Goal: Information Seeking & Learning: Check status

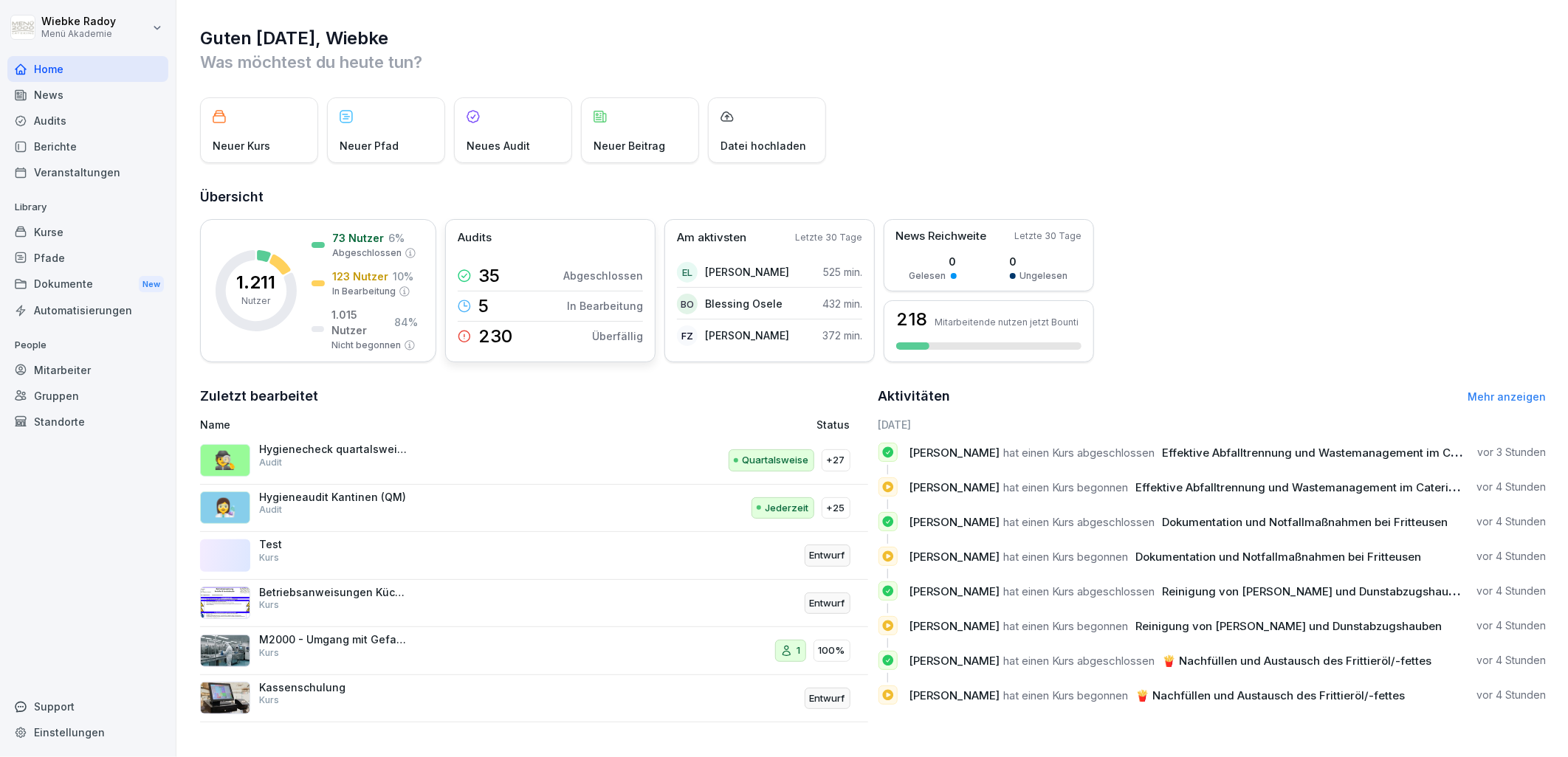
click at [483, 297] on p "5" at bounding box center [483, 306] width 10 height 18
click at [831, 460] on p "+27" at bounding box center [837, 461] width 18 height 15
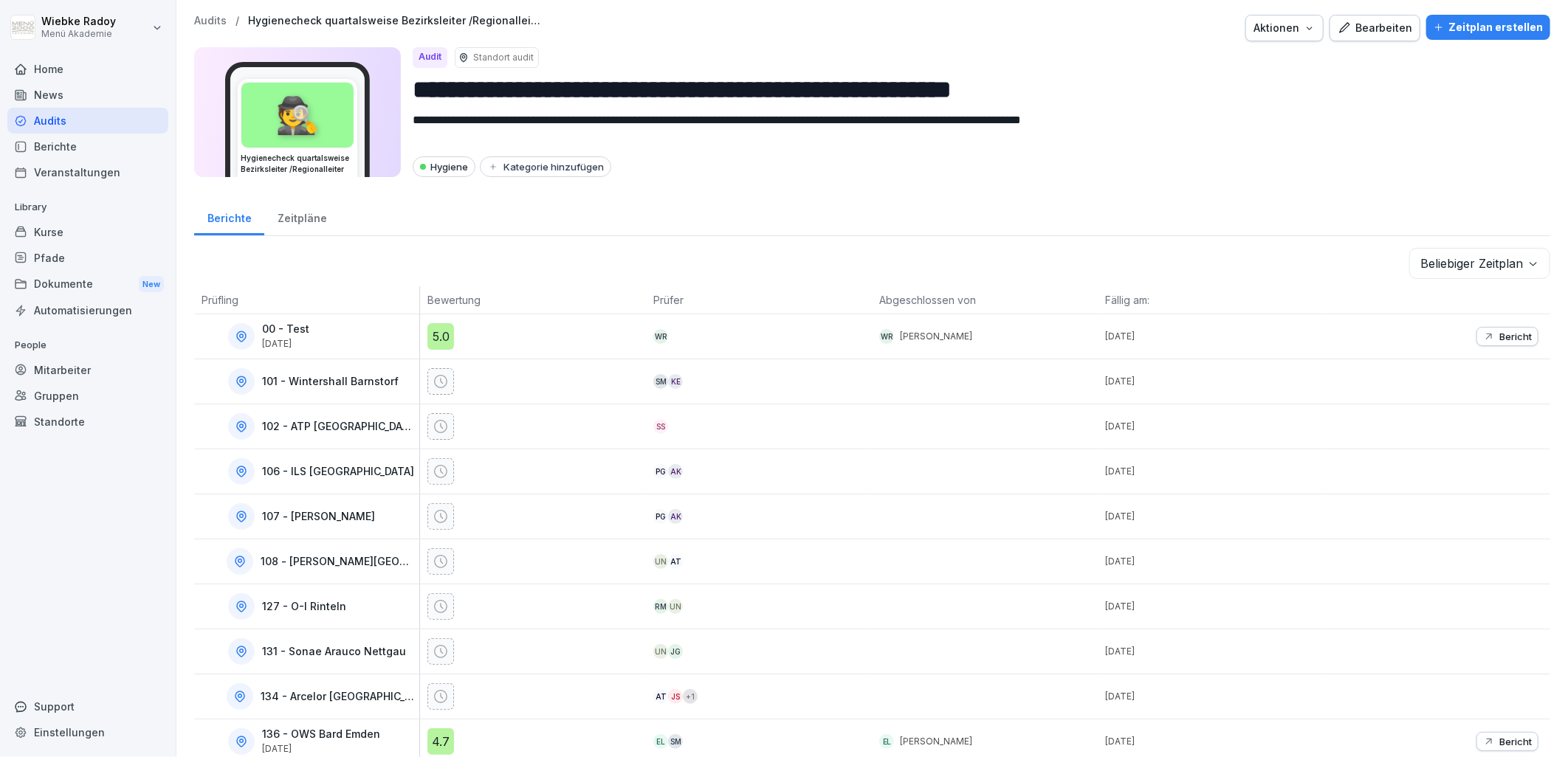
click at [308, 219] on div "Zeitpläne" at bounding box center [302, 216] width 76 height 38
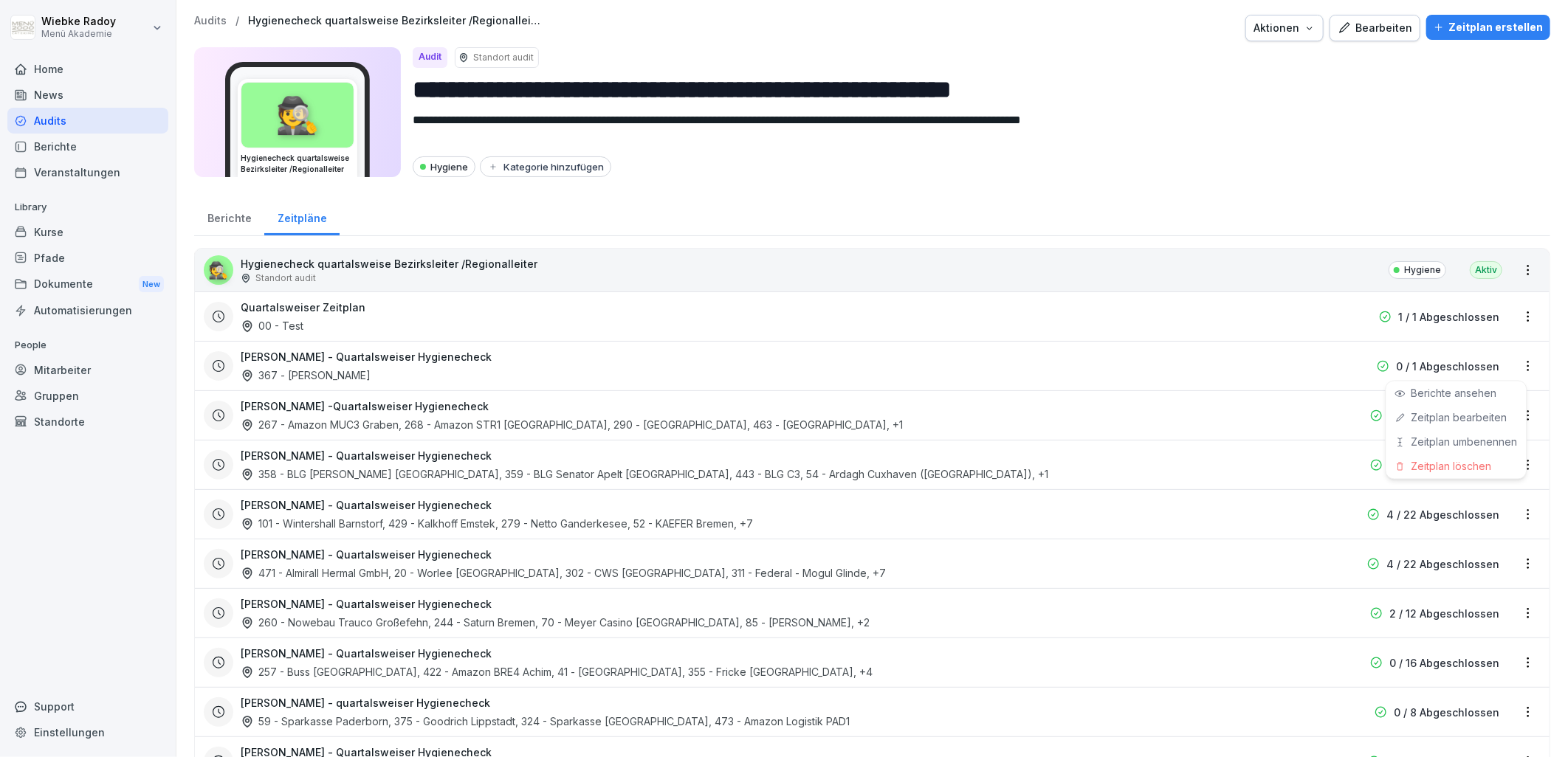
click at [1521, 362] on html "**********" at bounding box center [784, 378] width 1568 height 757
click at [1500, 407] on div "Zeitplan bearbeiten" at bounding box center [1457, 418] width 140 height 24
click at [1515, 367] on html "**********" at bounding box center [784, 378] width 1568 height 757
click at [0, 0] on link "Zeitplan bearbeiten" at bounding box center [0, 0] width 0 height 0
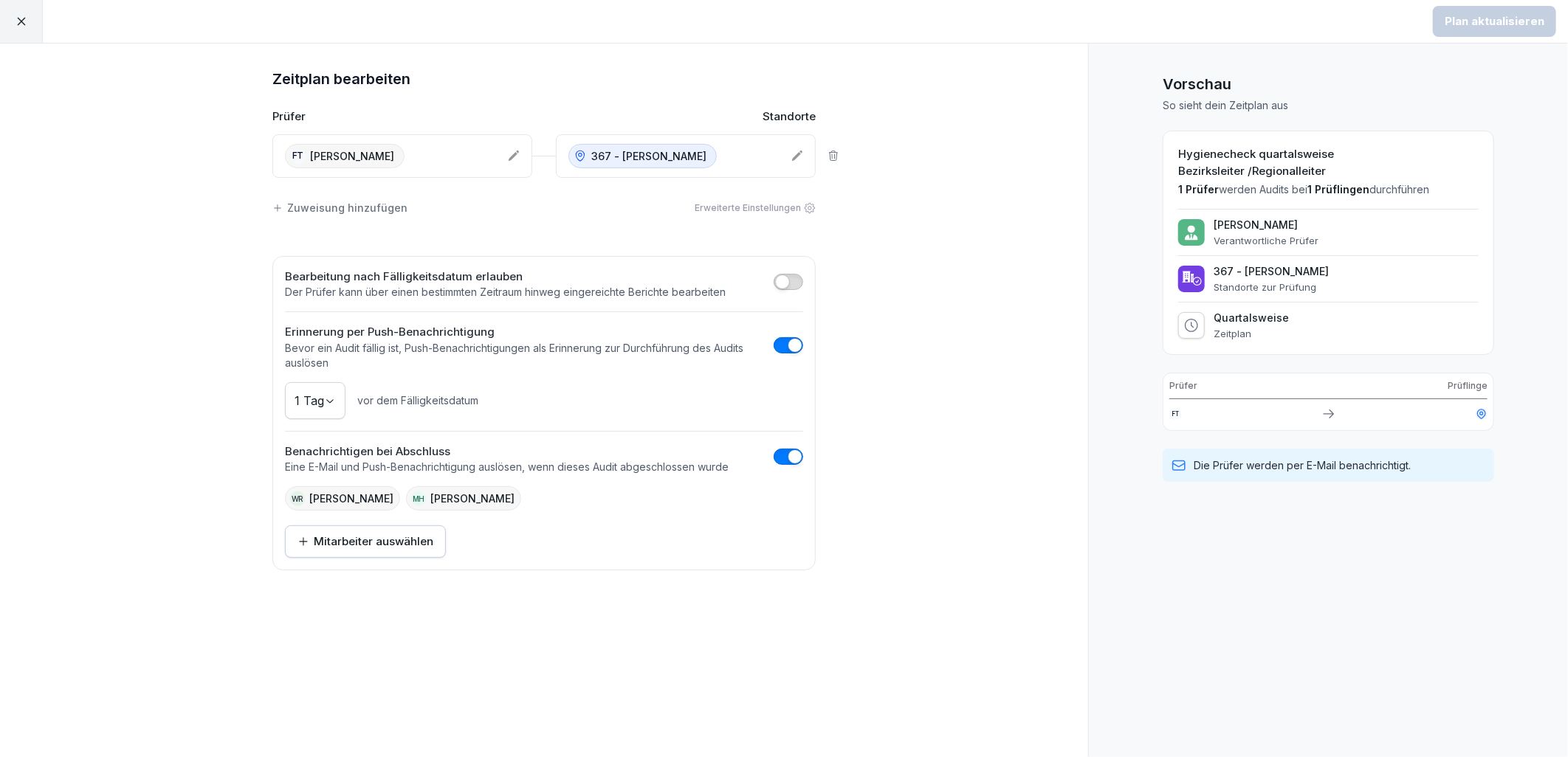
click at [10, 31] on div at bounding box center [21, 21] width 42 height 42
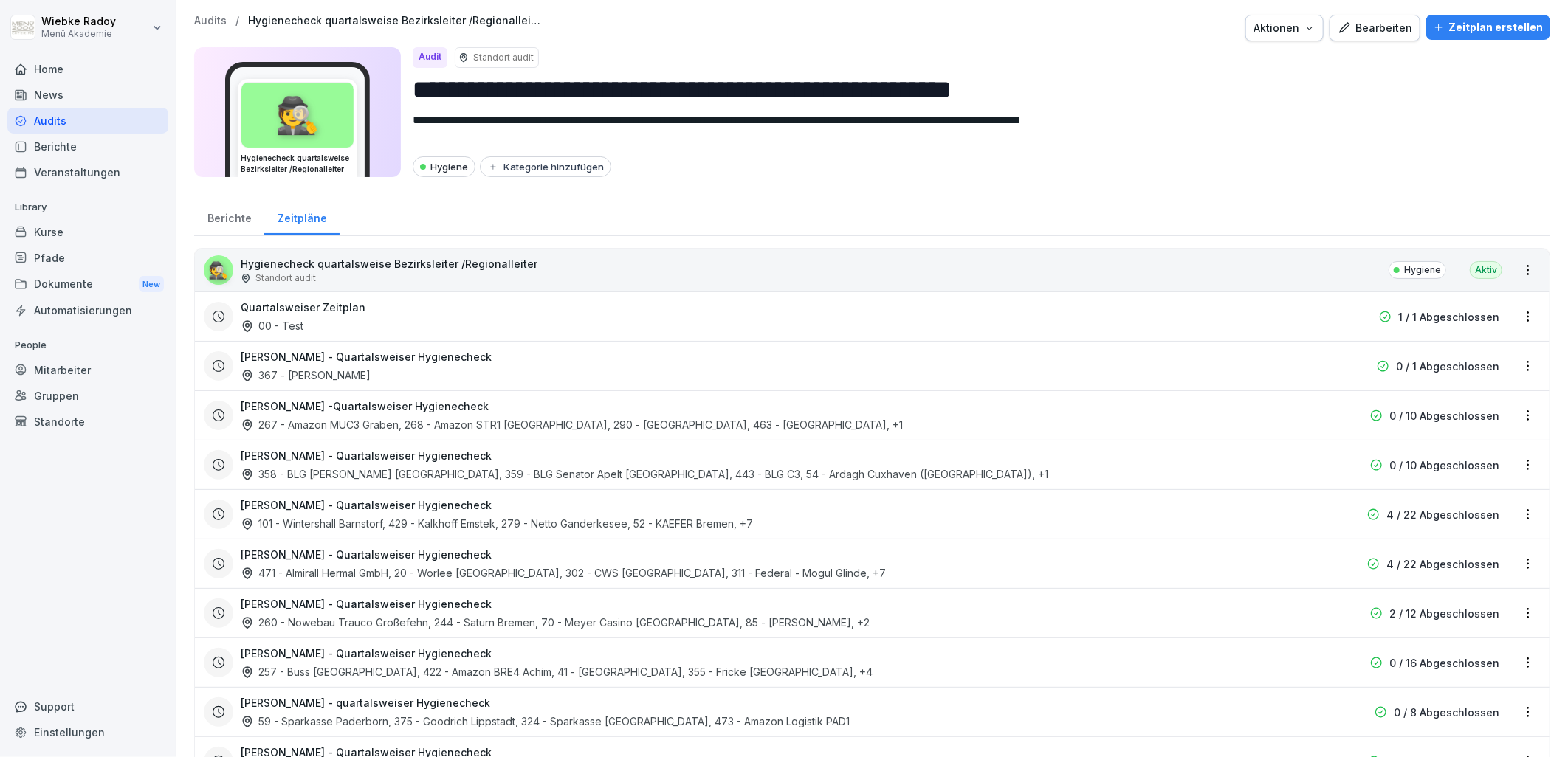
click at [1066, 325] on div "Quartalsweiser Zeitplan 00 - Test" at bounding box center [778, 317] width 1074 height 34
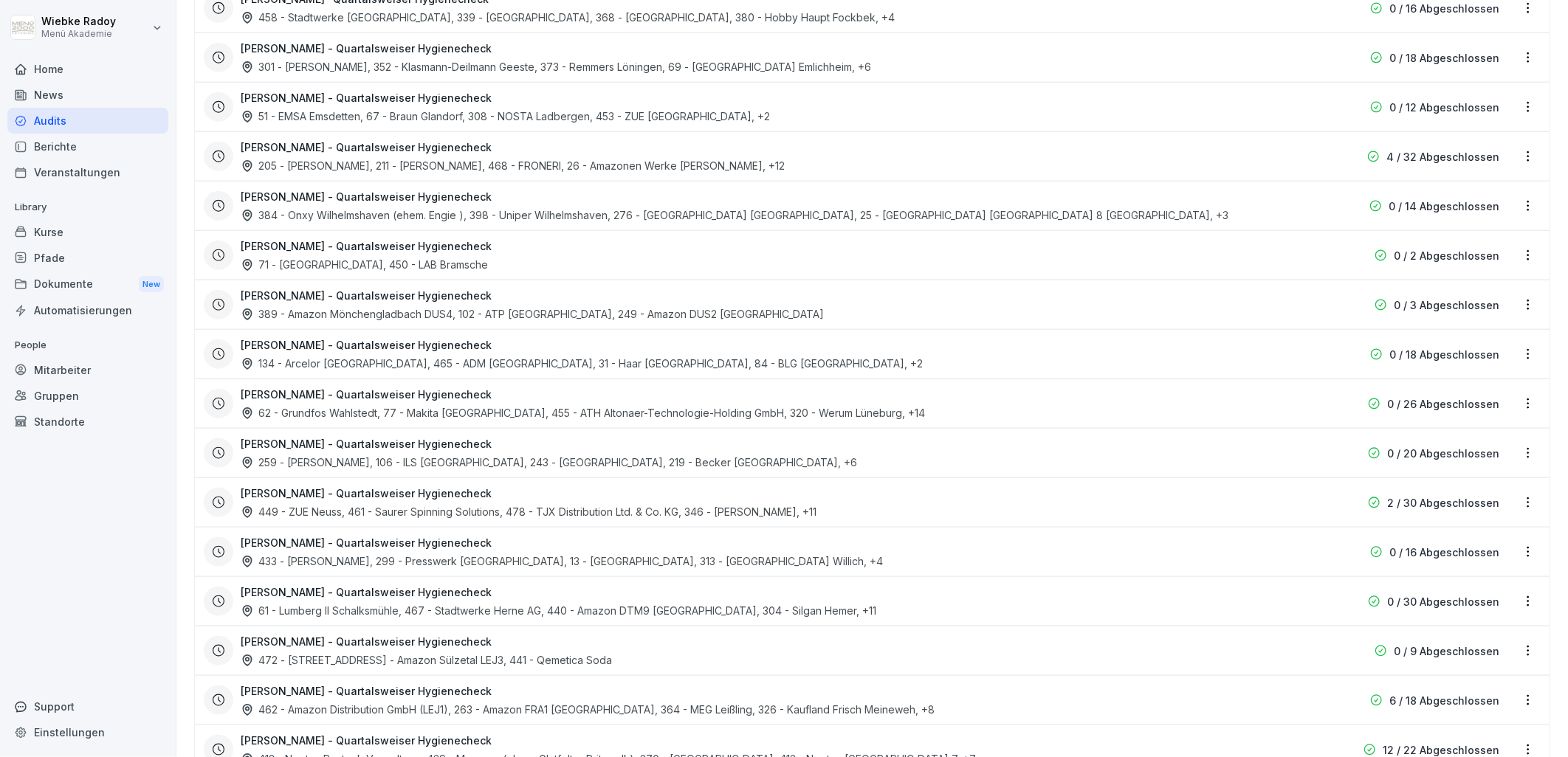
scroll to position [971, 0]
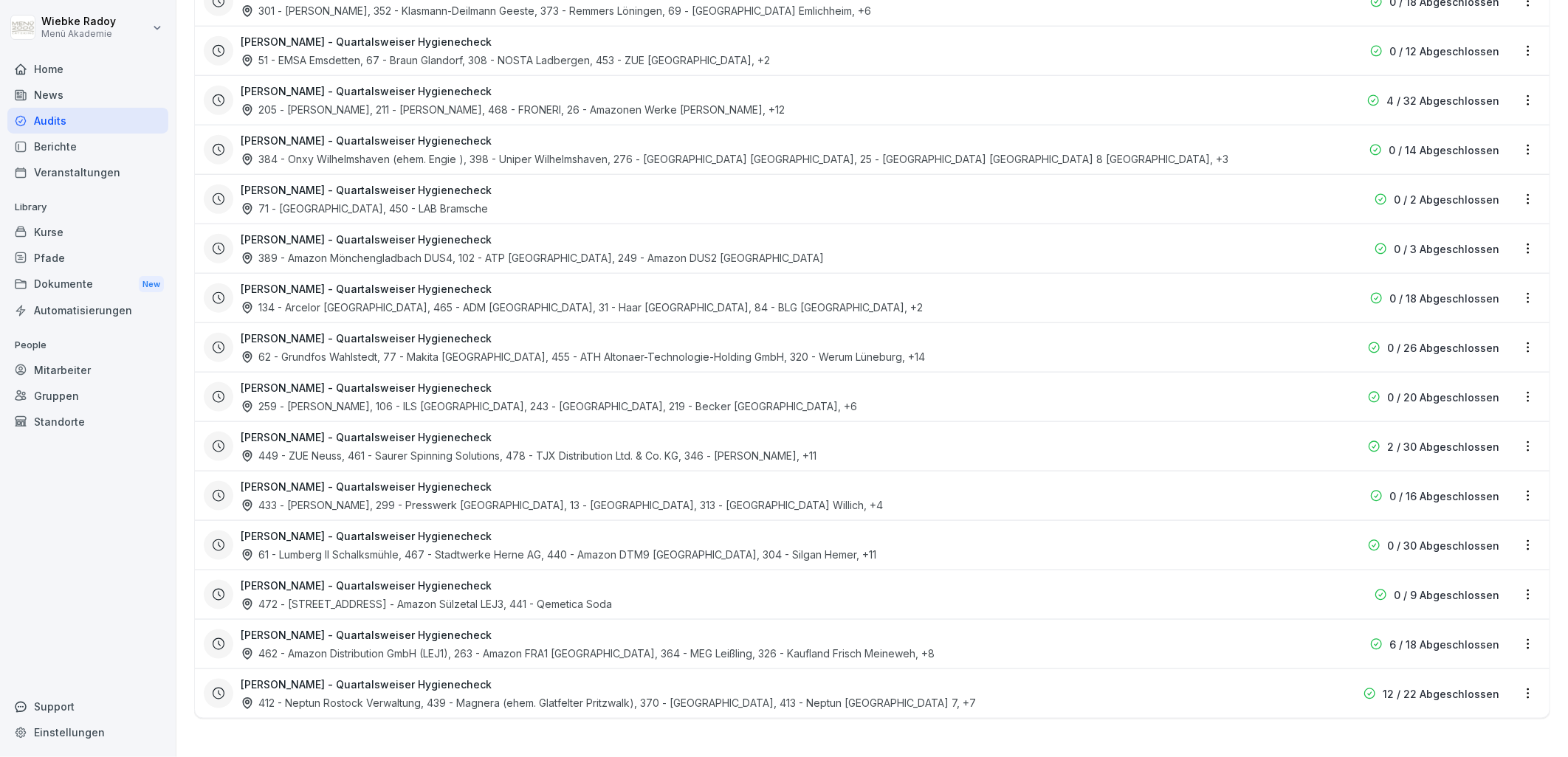
click at [1101, 695] on div "[PERSON_NAME] - Quartalsweiser Hygienecheck 412 - Neptun Rostock Verwaltung, 43…" at bounding box center [778, 693] width 1074 height 34
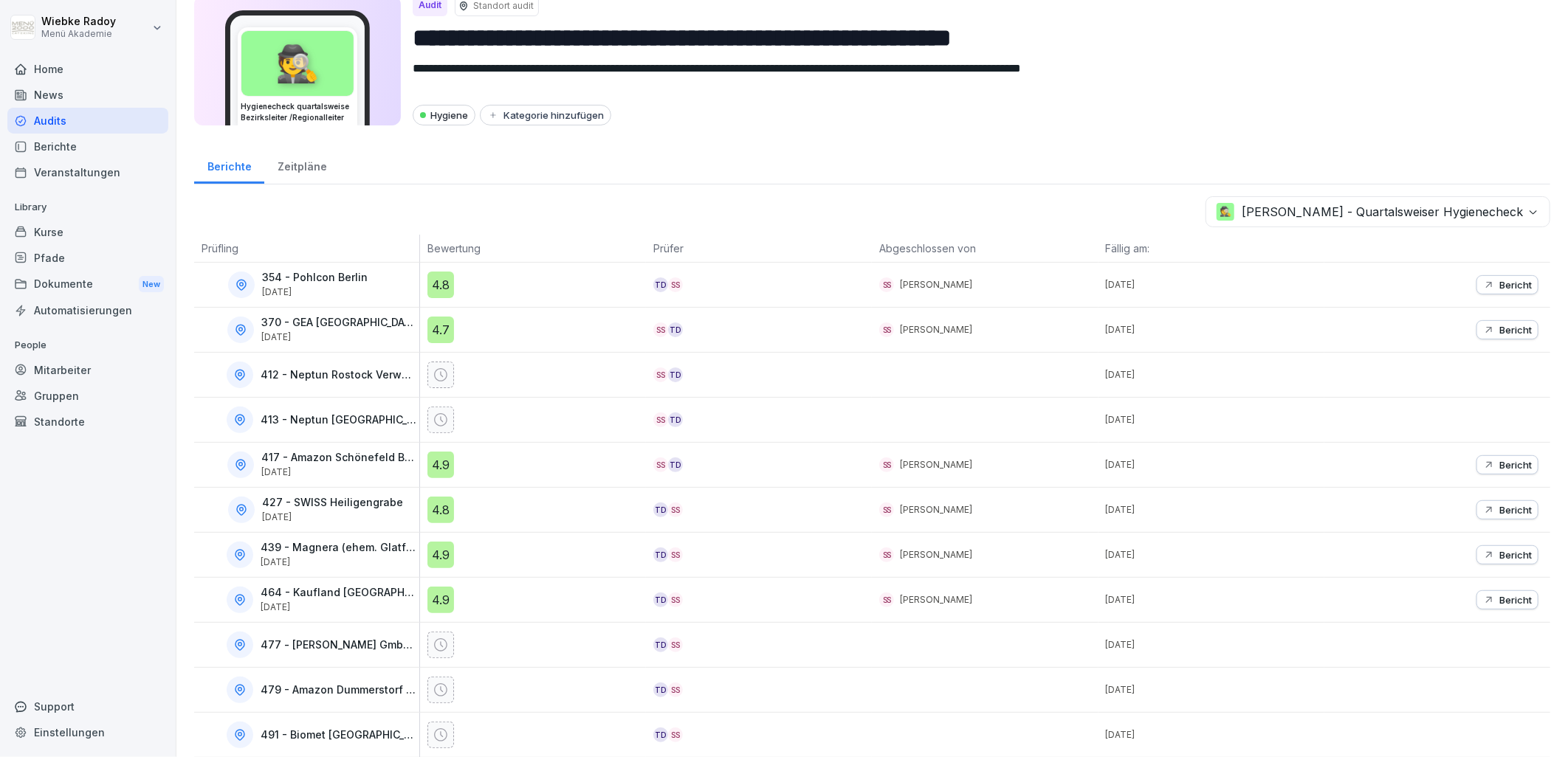
scroll to position [79, 0]
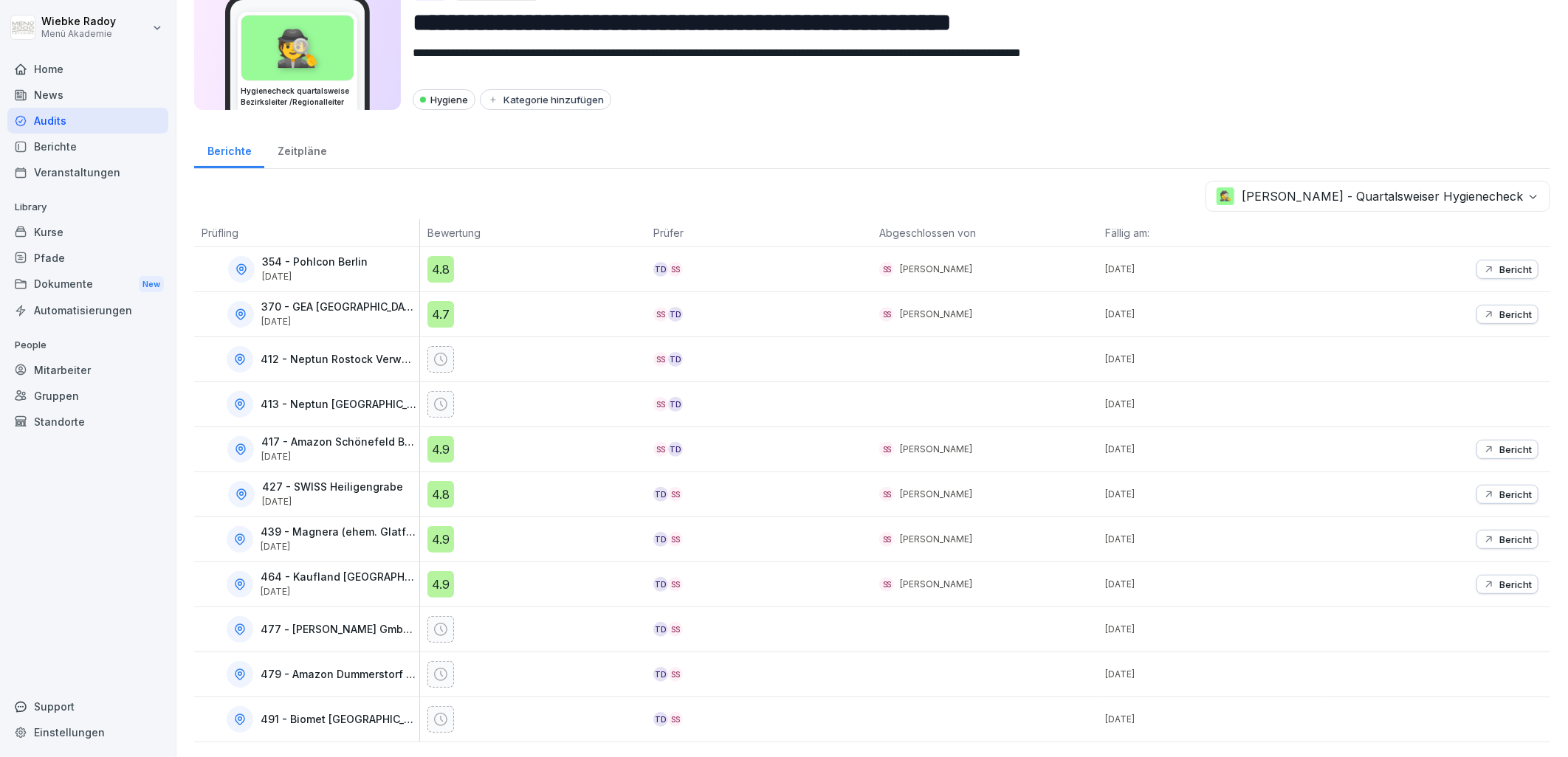
click at [447, 437] on div "4.9" at bounding box center [440, 450] width 27 height 27
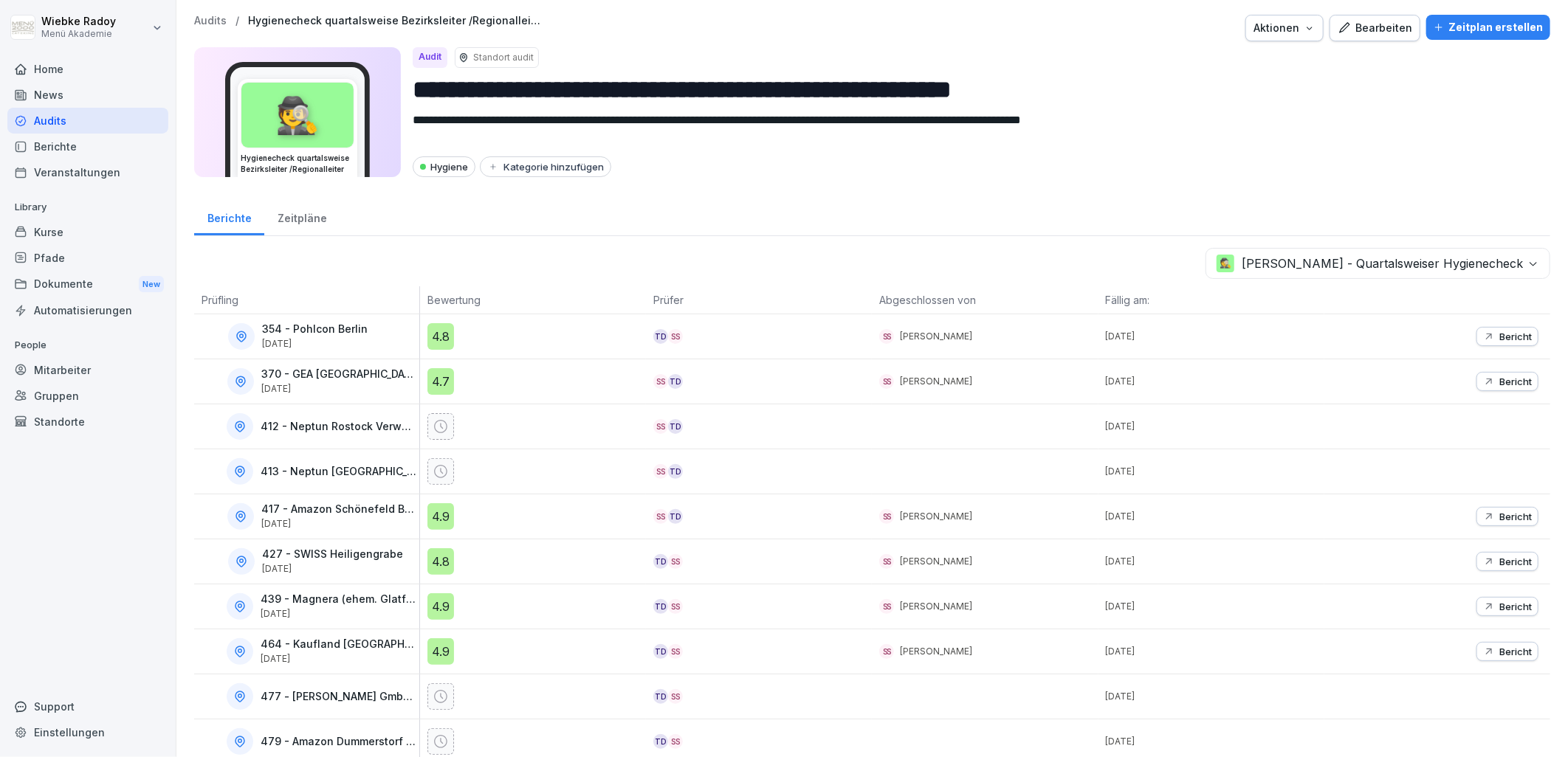
drag, startPoint x: 1348, startPoint y: 28, endPoint x: 1059, endPoint y: 197, distance: 334.8
click at [1349, 28] on div "Bearbeiten" at bounding box center [1375, 29] width 75 height 17
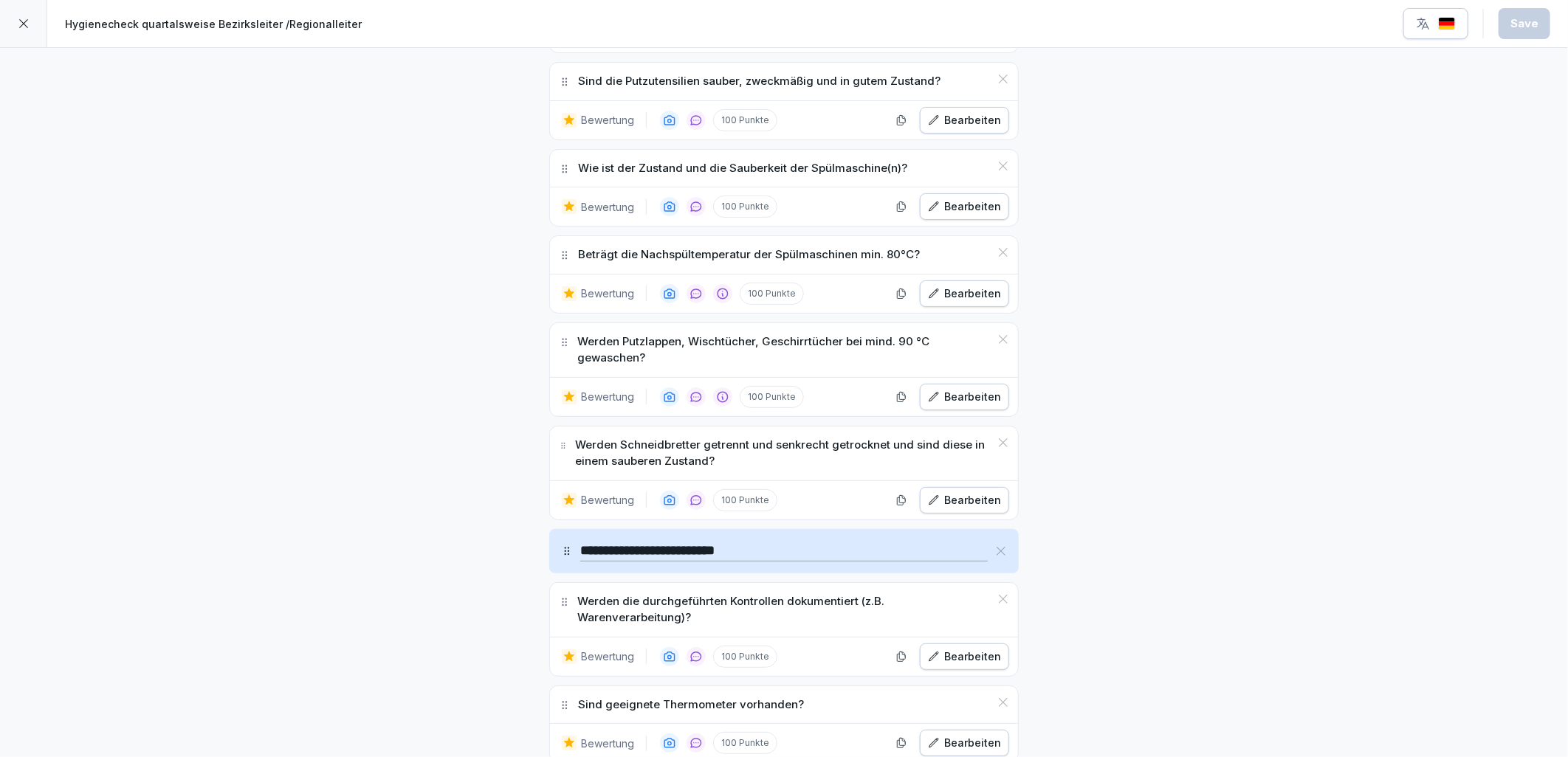
scroll to position [5741, 0]
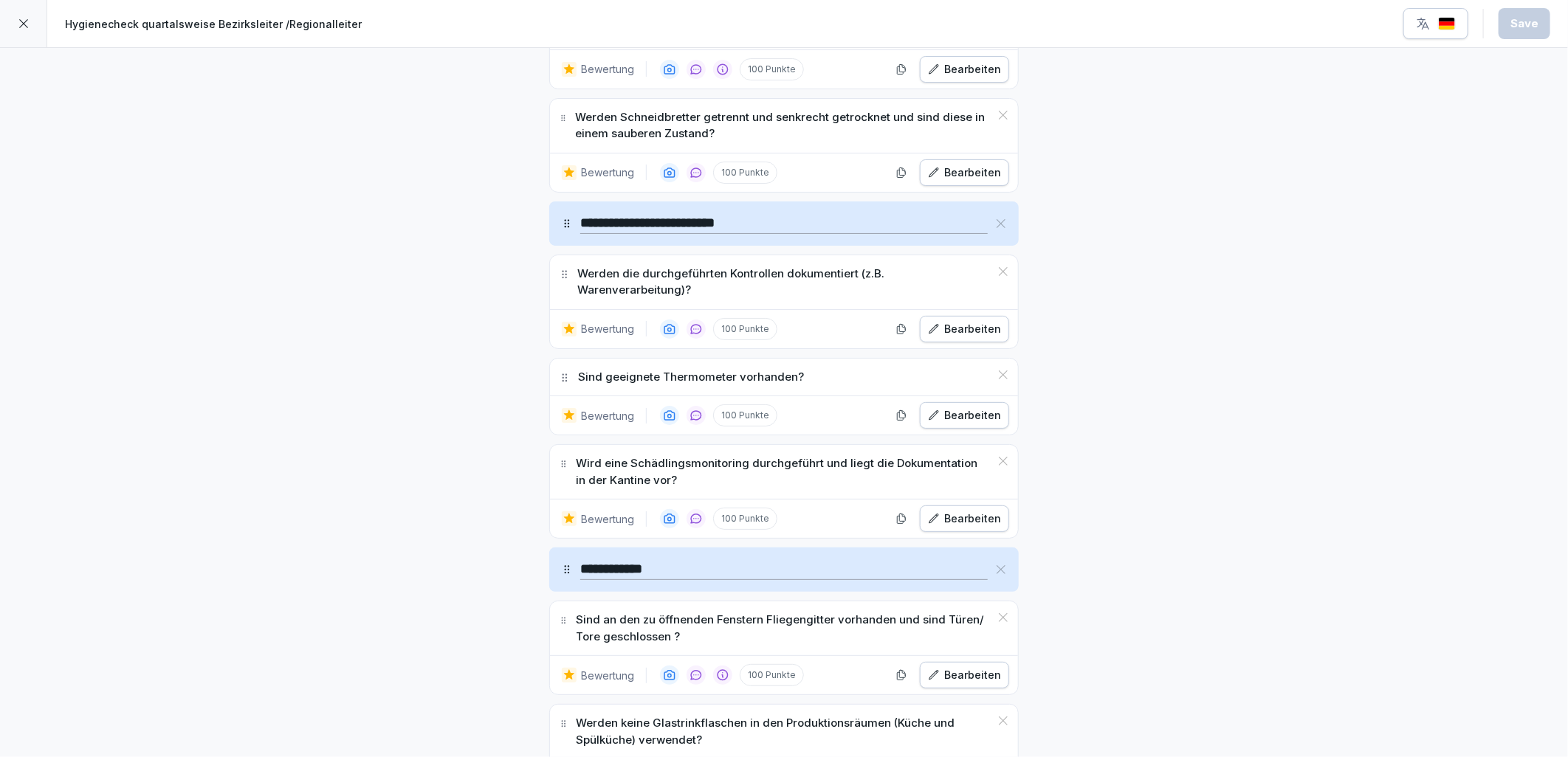
click at [942, 527] on div "Bearbeiten" at bounding box center [964, 519] width 73 height 17
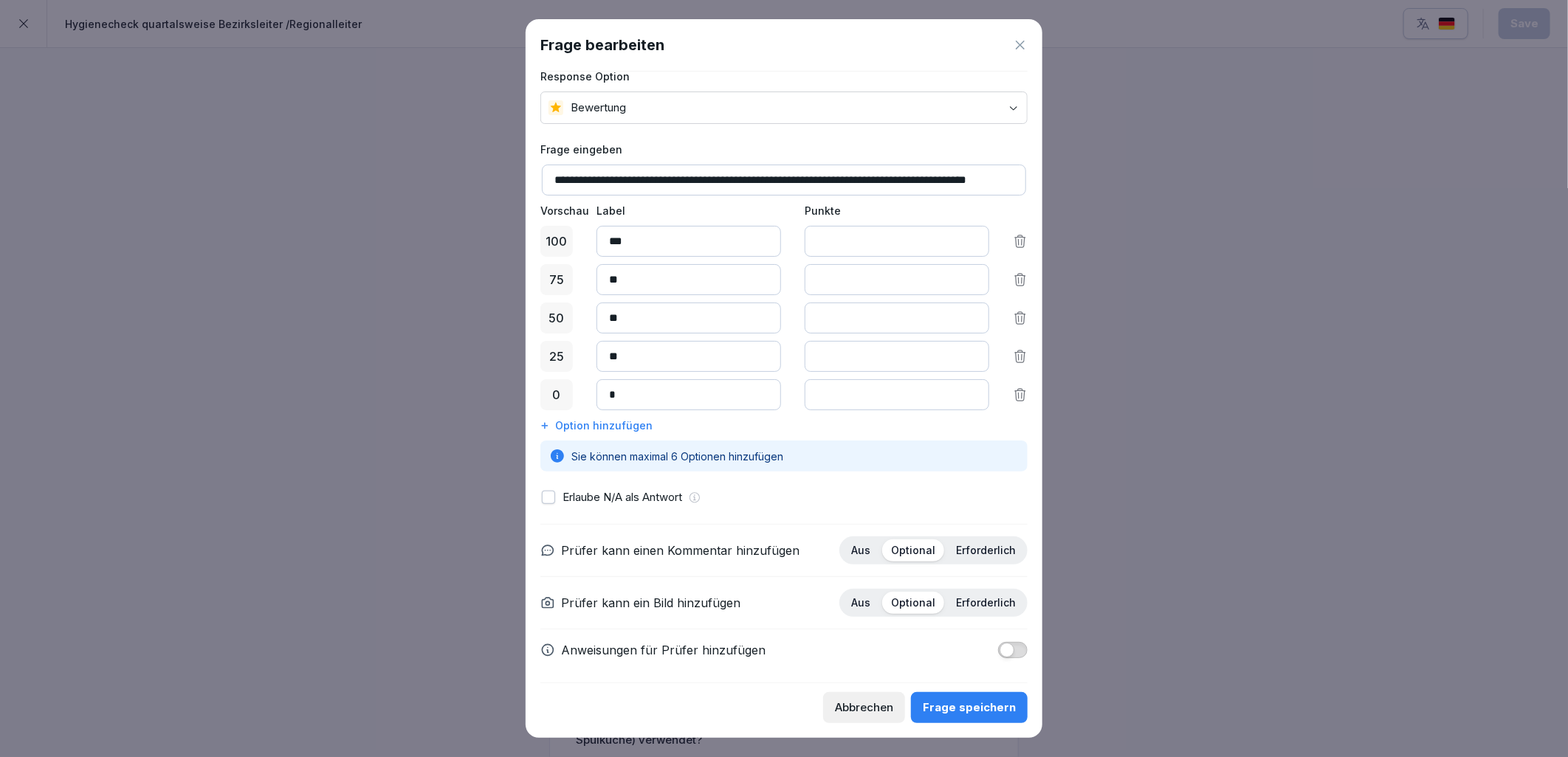
scroll to position [27, 0]
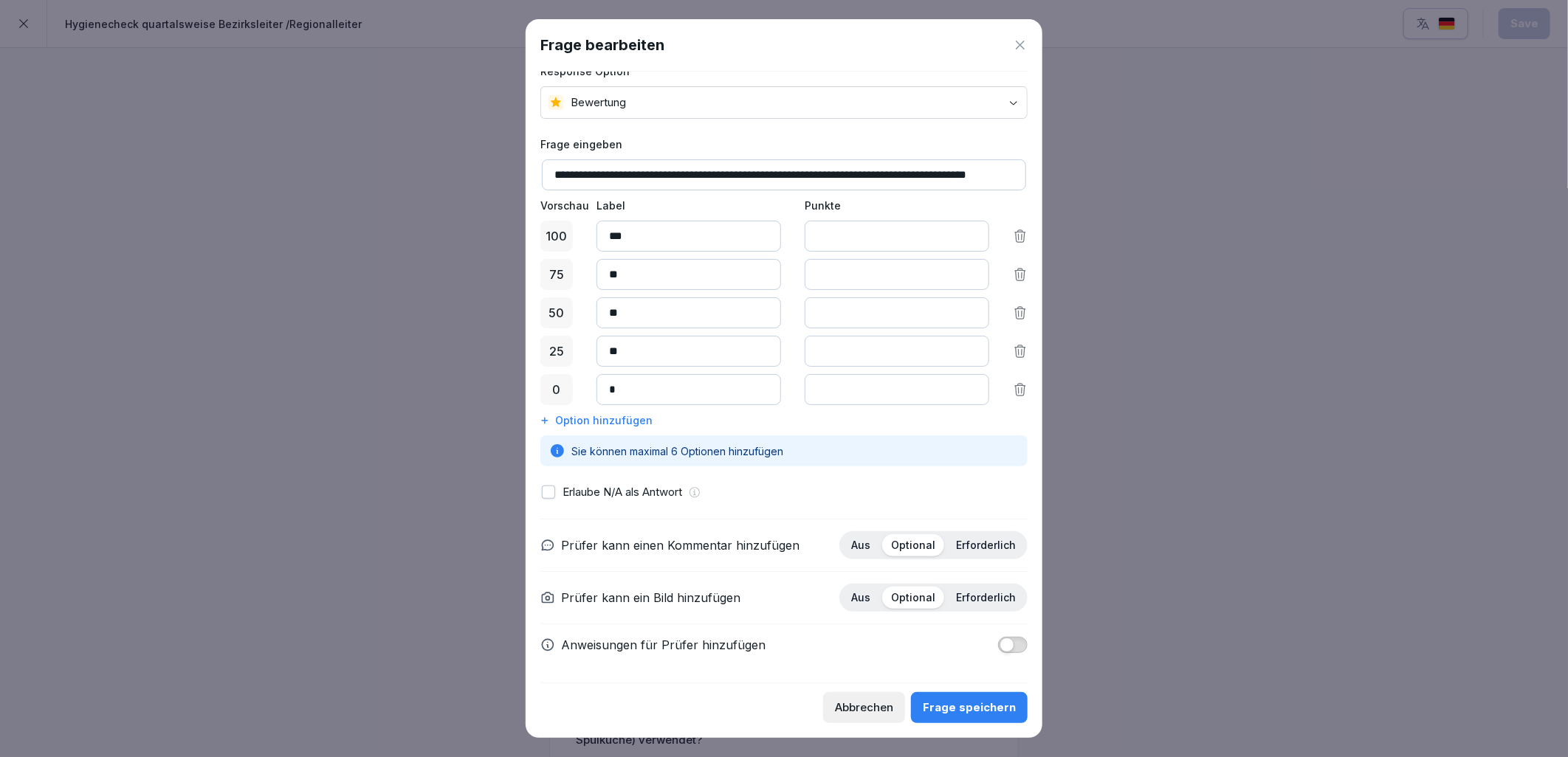
click at [1006, 643] on button "button" at bounding box center [1013, 645] width 30 height 17
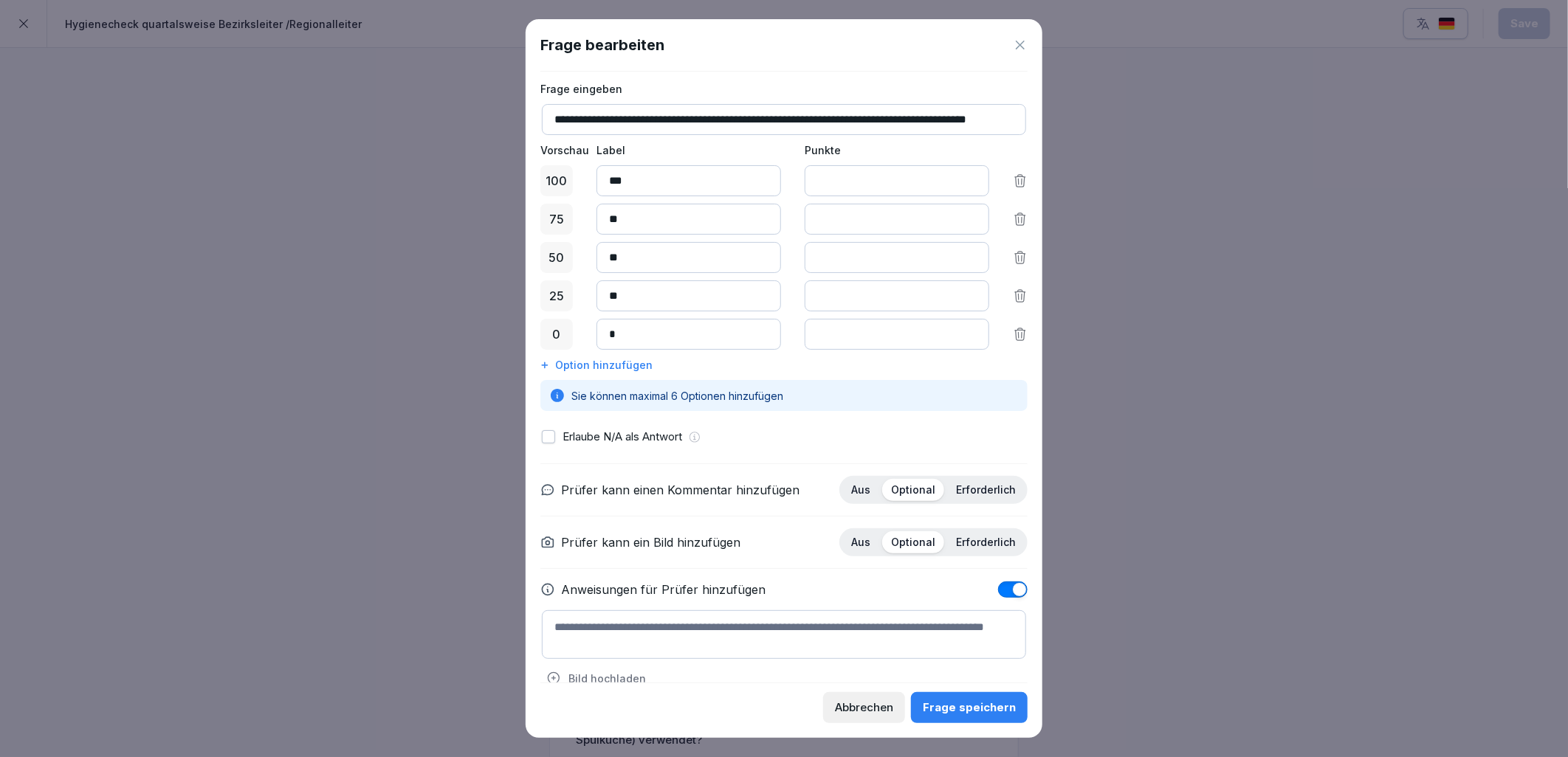
scroll to position [107, 0]
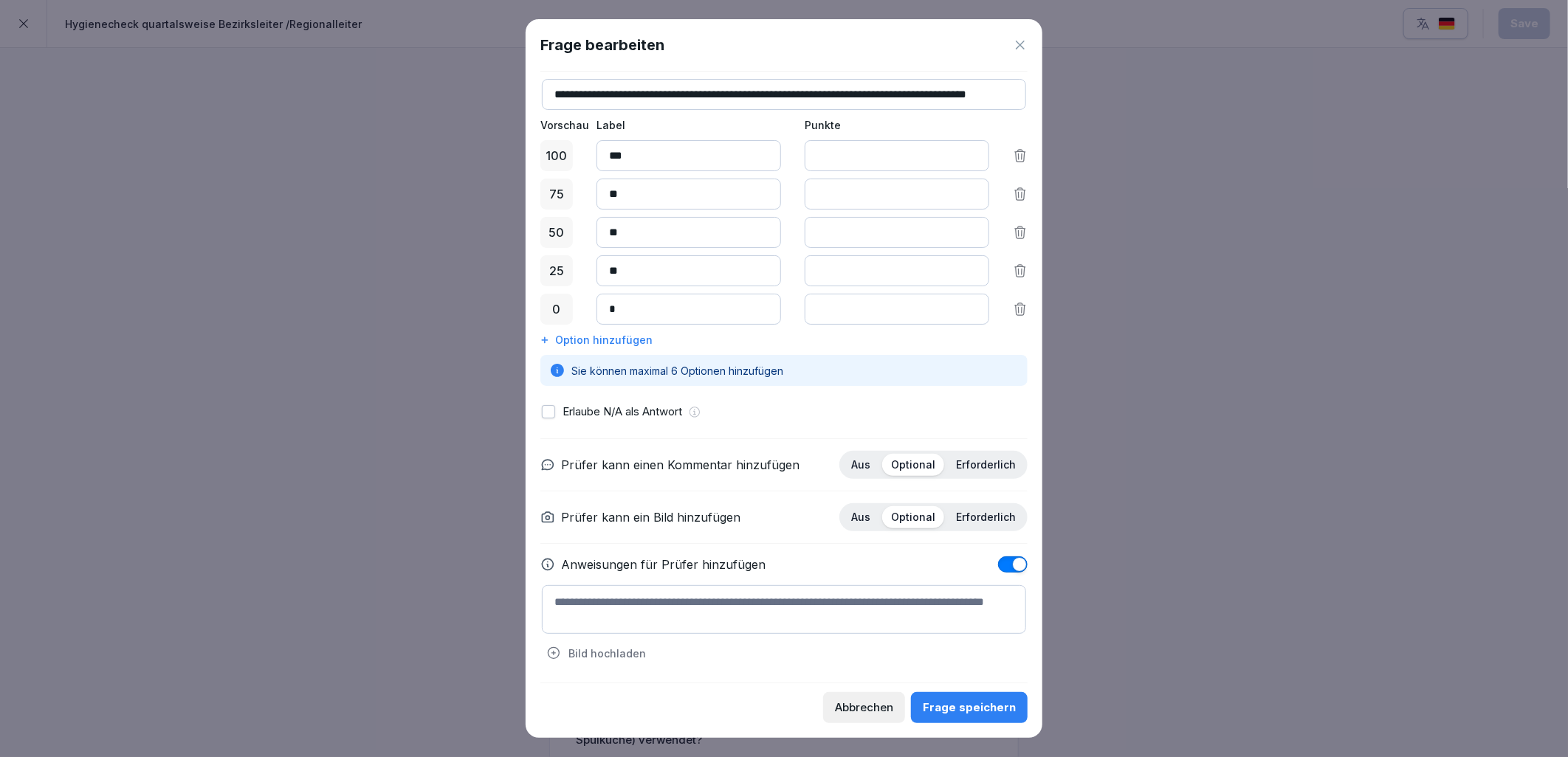
click at [630, 609] on textarea at bounding box center [784, 609] width 485 height 49
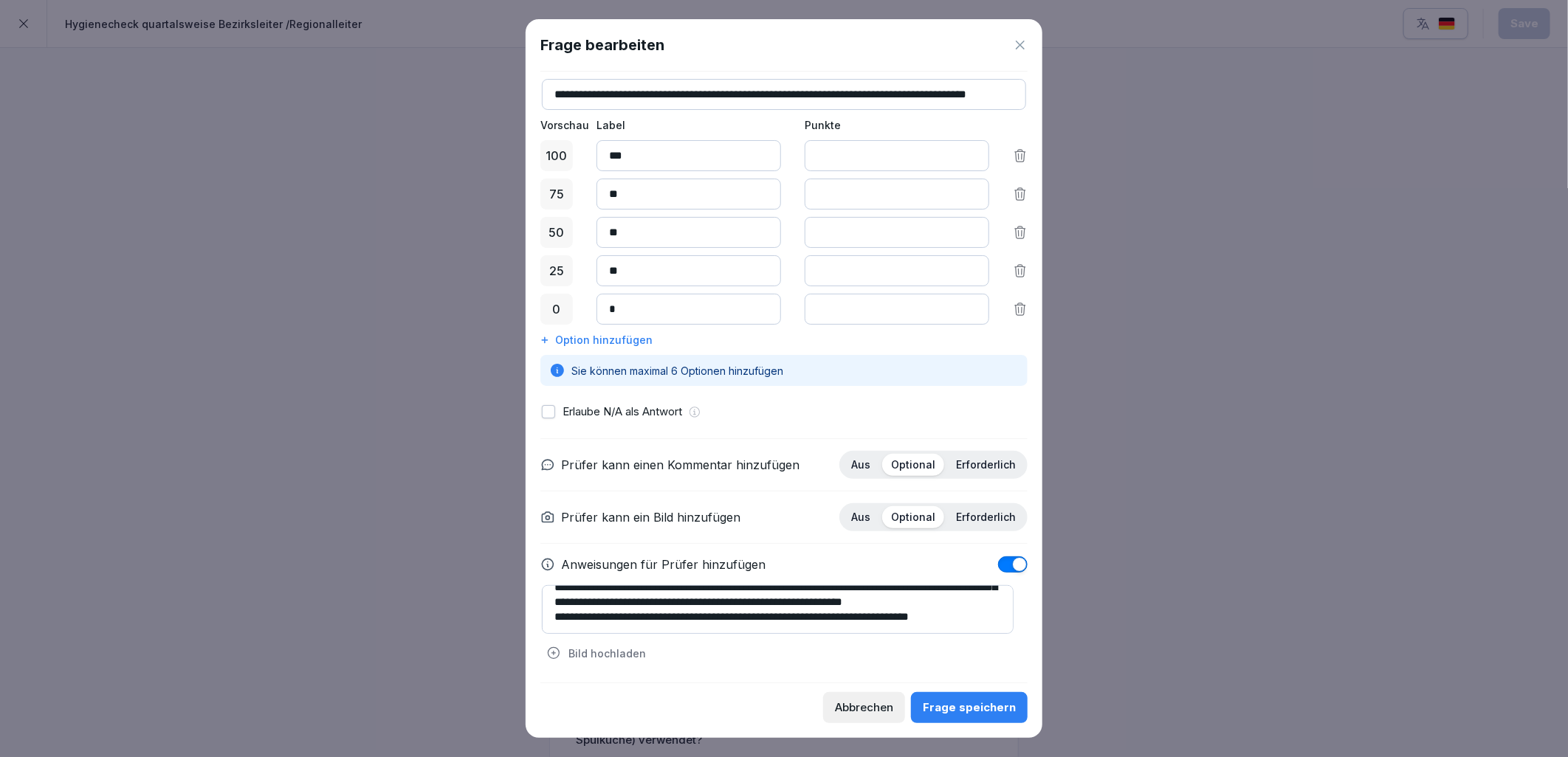
scroll to position [50, 0]
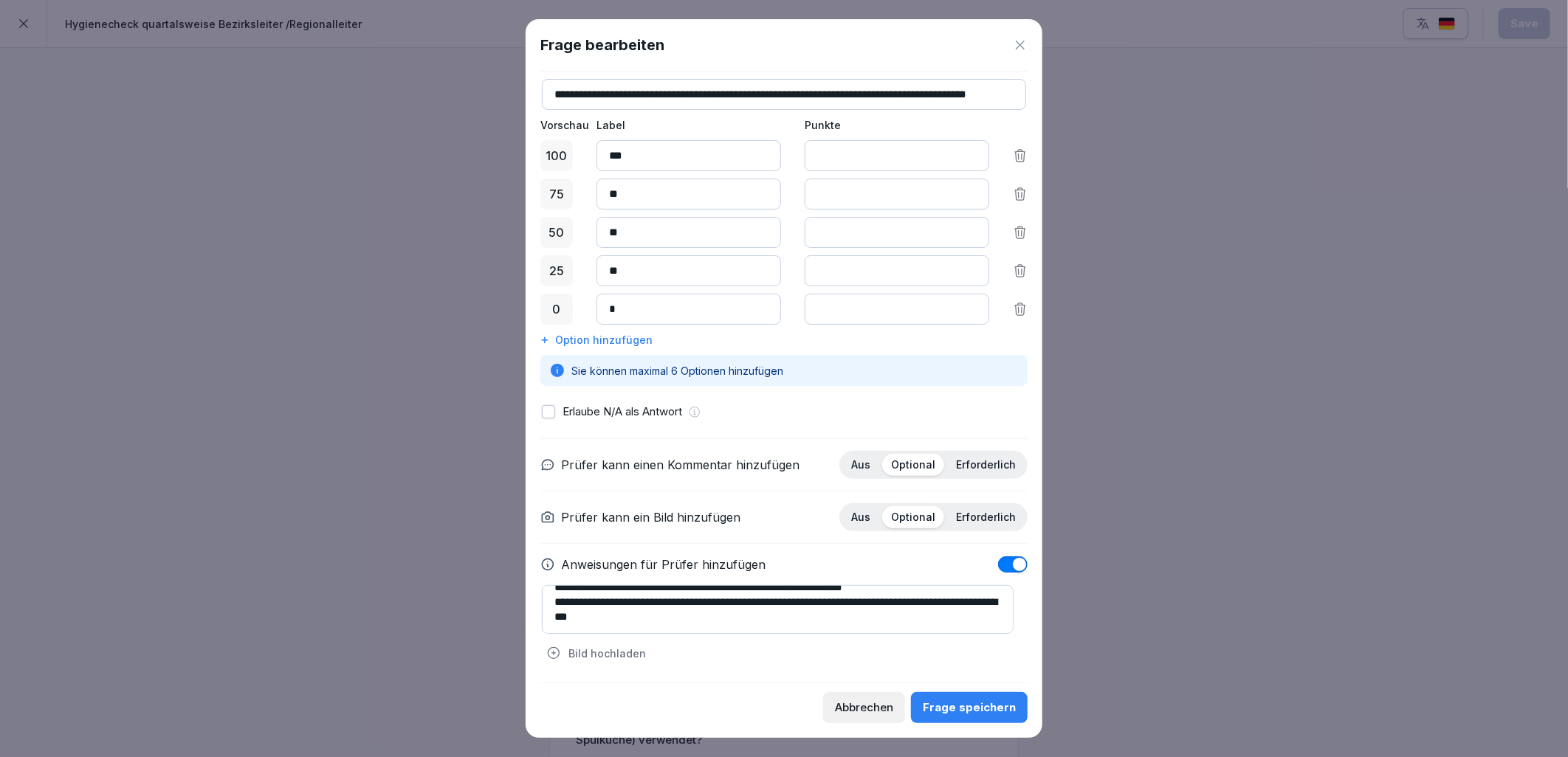
type textarea "**********"
drag, startPoint x: 994, startPoint y: 699, endPoint x: 977, endPoint y: 702, distance: 17.3
click at [992, 699] on button "Frage speichern" at bounding box center [970, 708] width 116 height 31
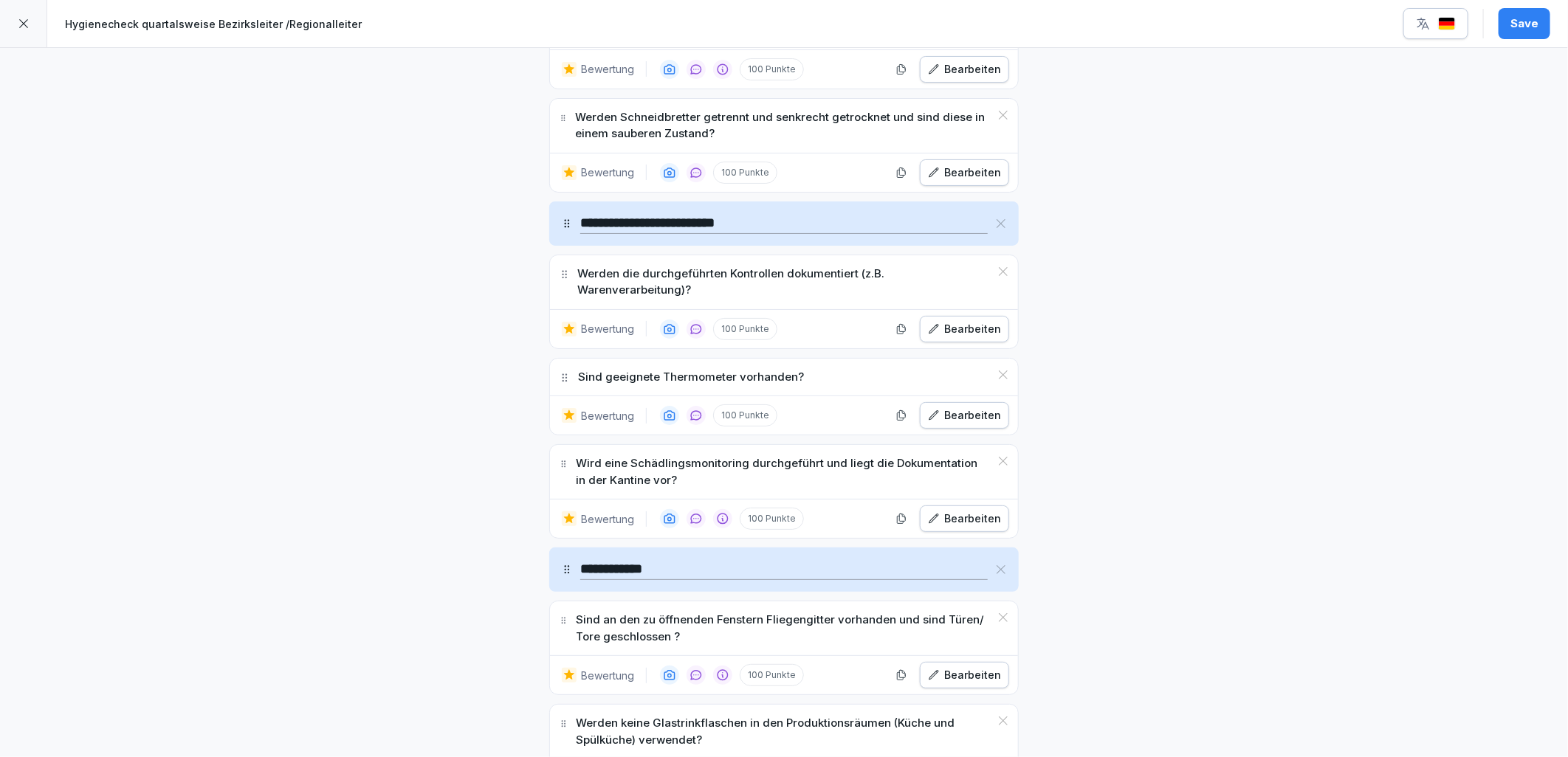
click at [1514, 25] on div "Save" at bounding box center [1525, 24] width 28 height 17
click at [7, 27] on div at bounding box center [23, 23] width 47 height 47
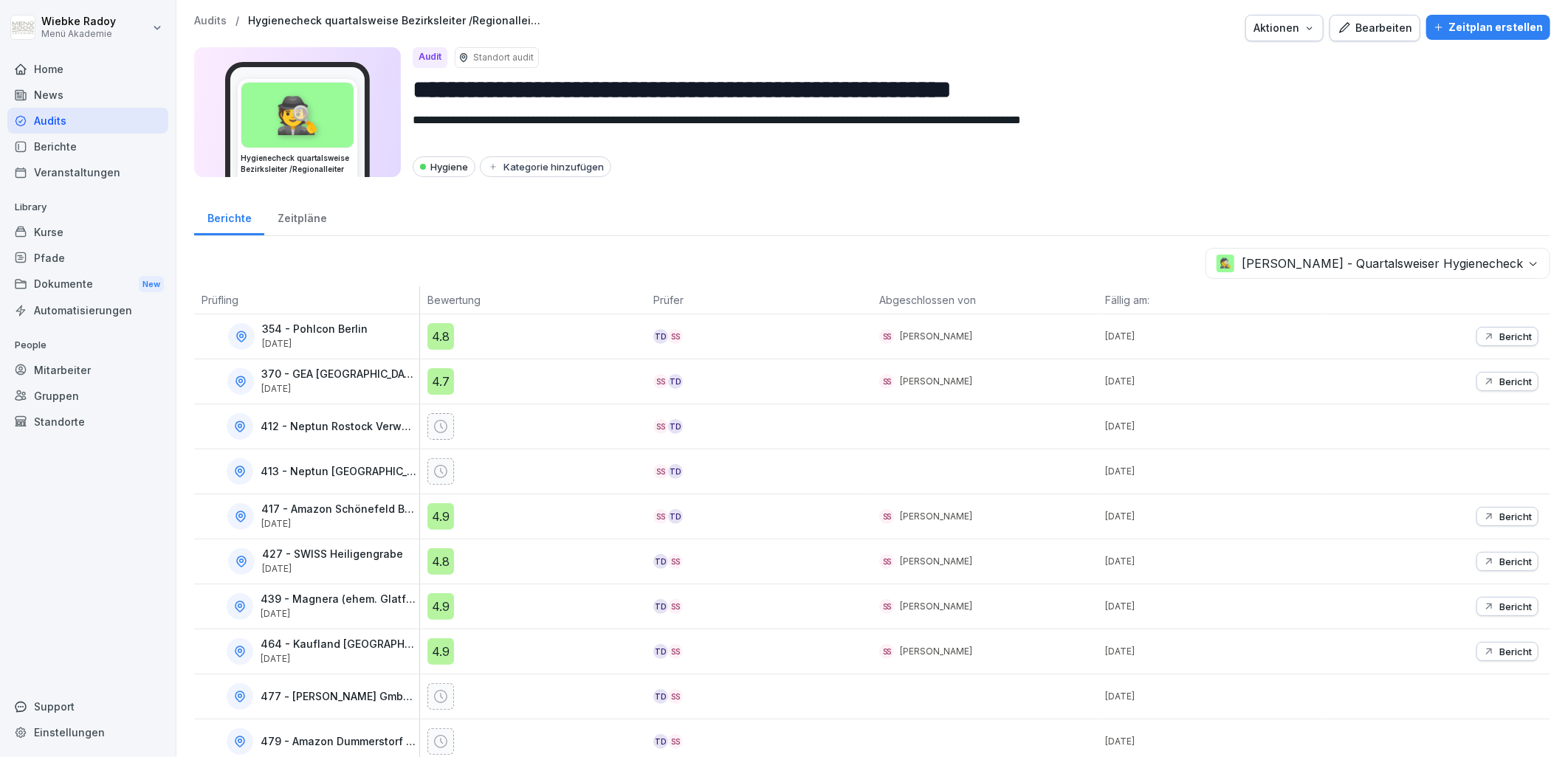
click at [237, 227] on div "Berichte" at bounding box center [229, 216] width 70 height 38
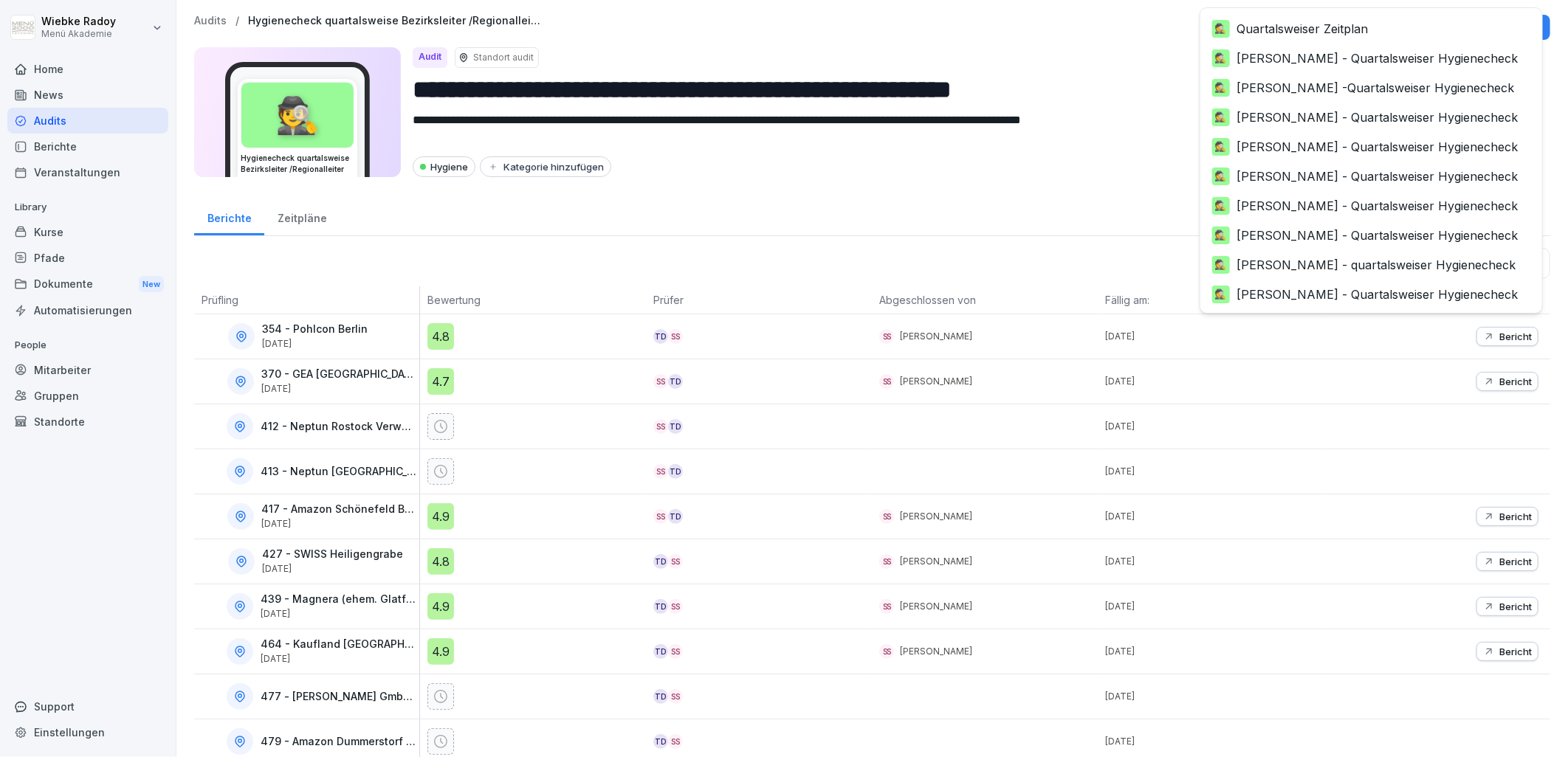
click at [1236, 277] on body "**********" at bounding box center [784, 378] width 1568 height 757
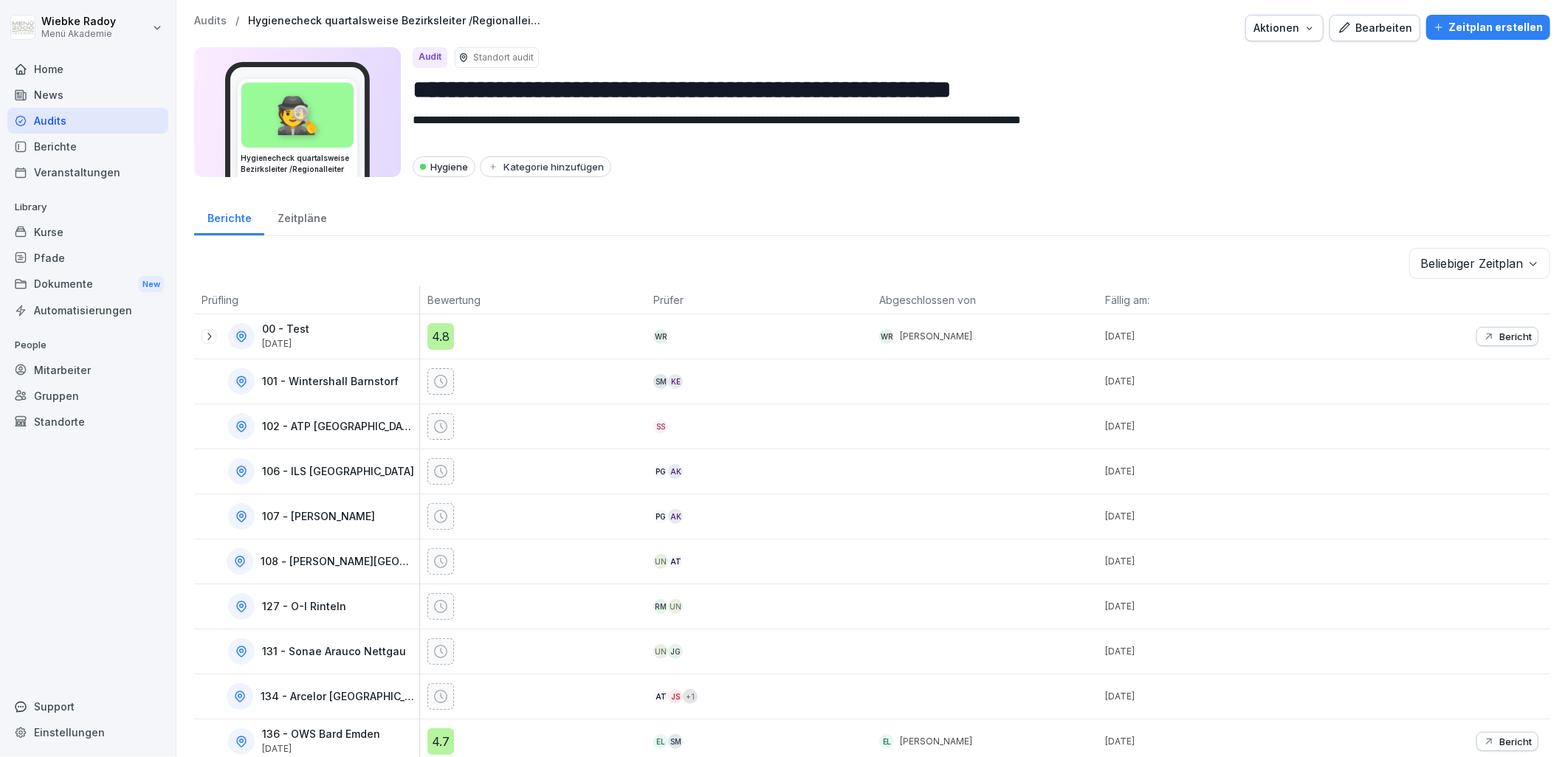
click at [1500, 334] on p "Bericht" at bounding box center [1515, 336] width 32 height 12
click at [1473, 267] on body "**********" at bounding box center [784, 378] width 1568 height 757
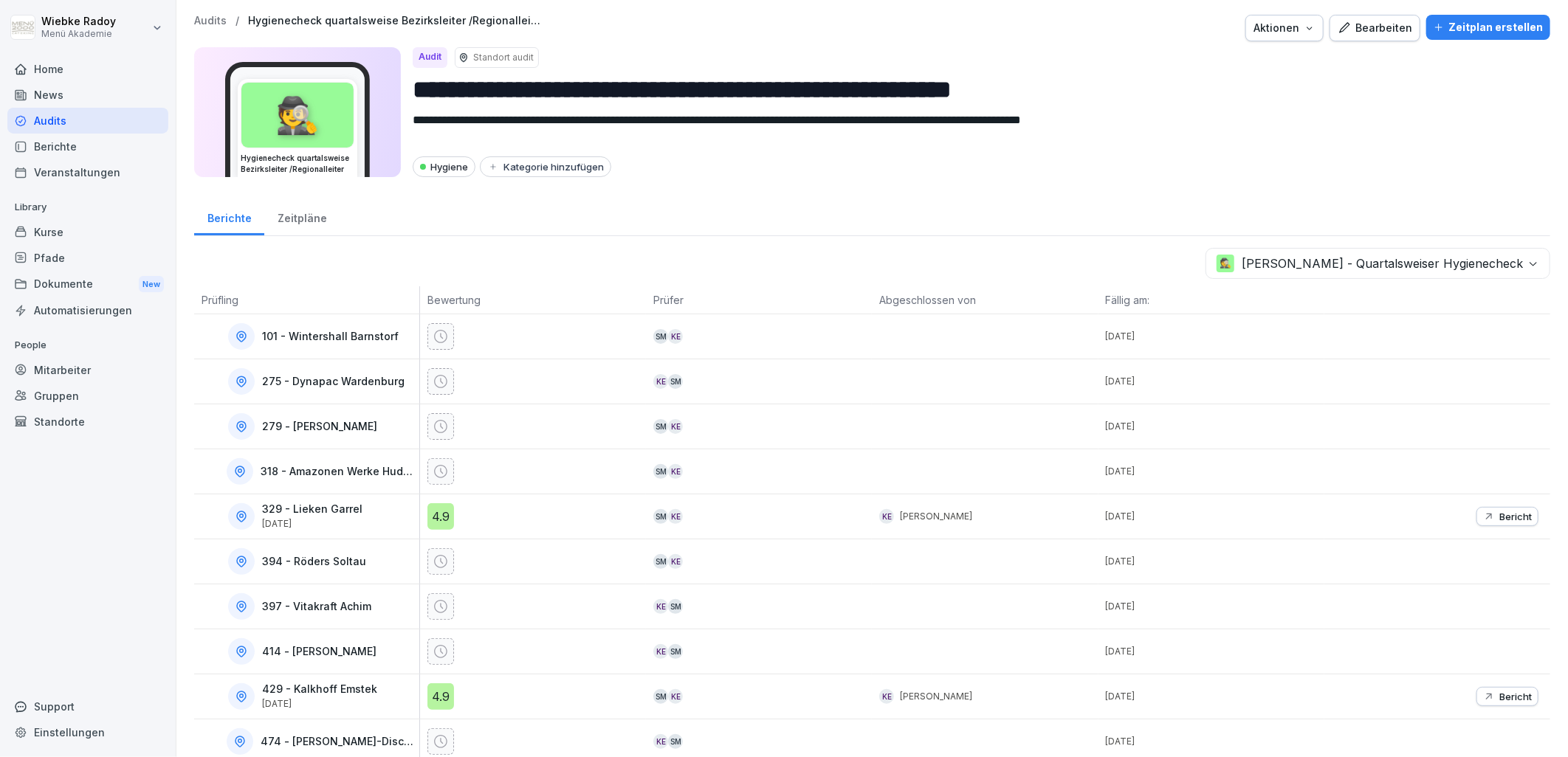
click at [315, 211] on div "Zeitpläne" at bounding box center [302, 216] width 76 height 38
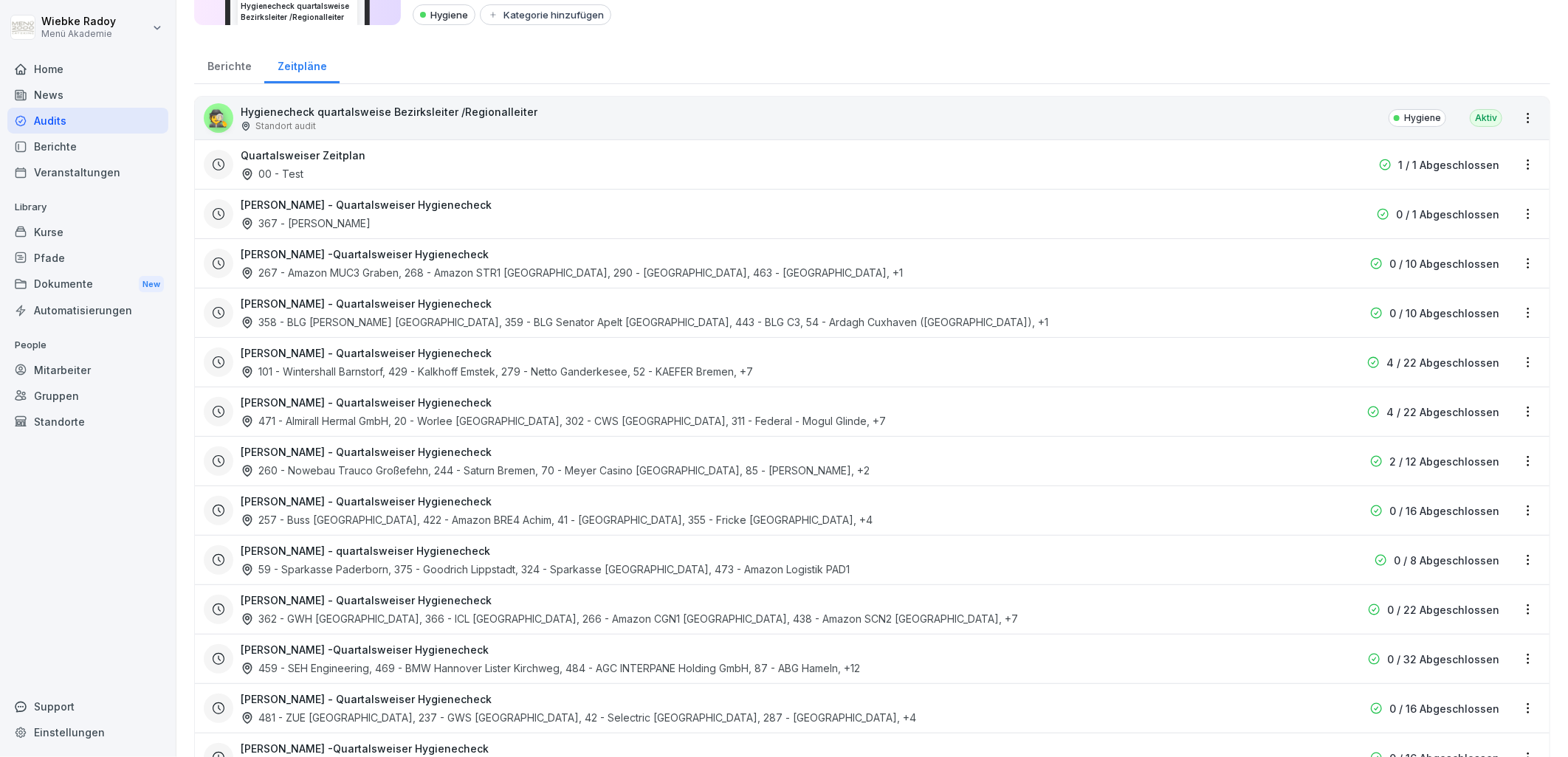
scroll to position [150, 0]
click at [1520, 370] on html "**********" at bounding box center [784, 378] width 1568 height 757
click at [1469, 407] on div "Zeitplan bearbeiten" at bounding box center [1457, 415] width 140 height 24
click at [1519, 362] on html "**********" at bounding box center [784, 378] width 1568 height 757
click at [1457, 407] on div "Zeitplan bearbeiten" at bounding box center [1457, 415] width 140 height 24
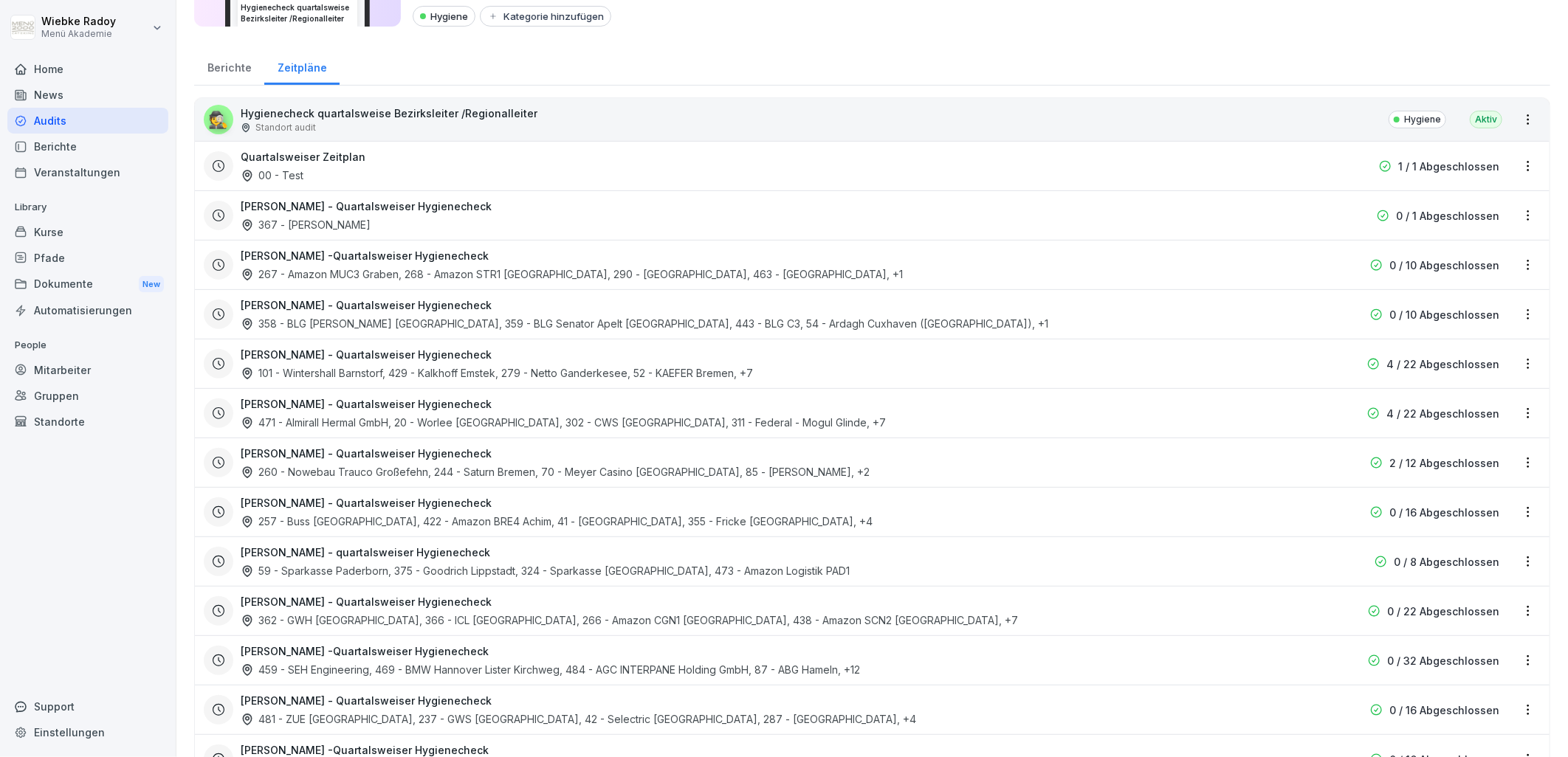
click at [718, 352] on div "Kai Engelbart - Quartalsweiser Hygienecheck 101 - Wintershall Barnstorf, 429 - …" at bounding box center [778, 364] width 1074 height 34
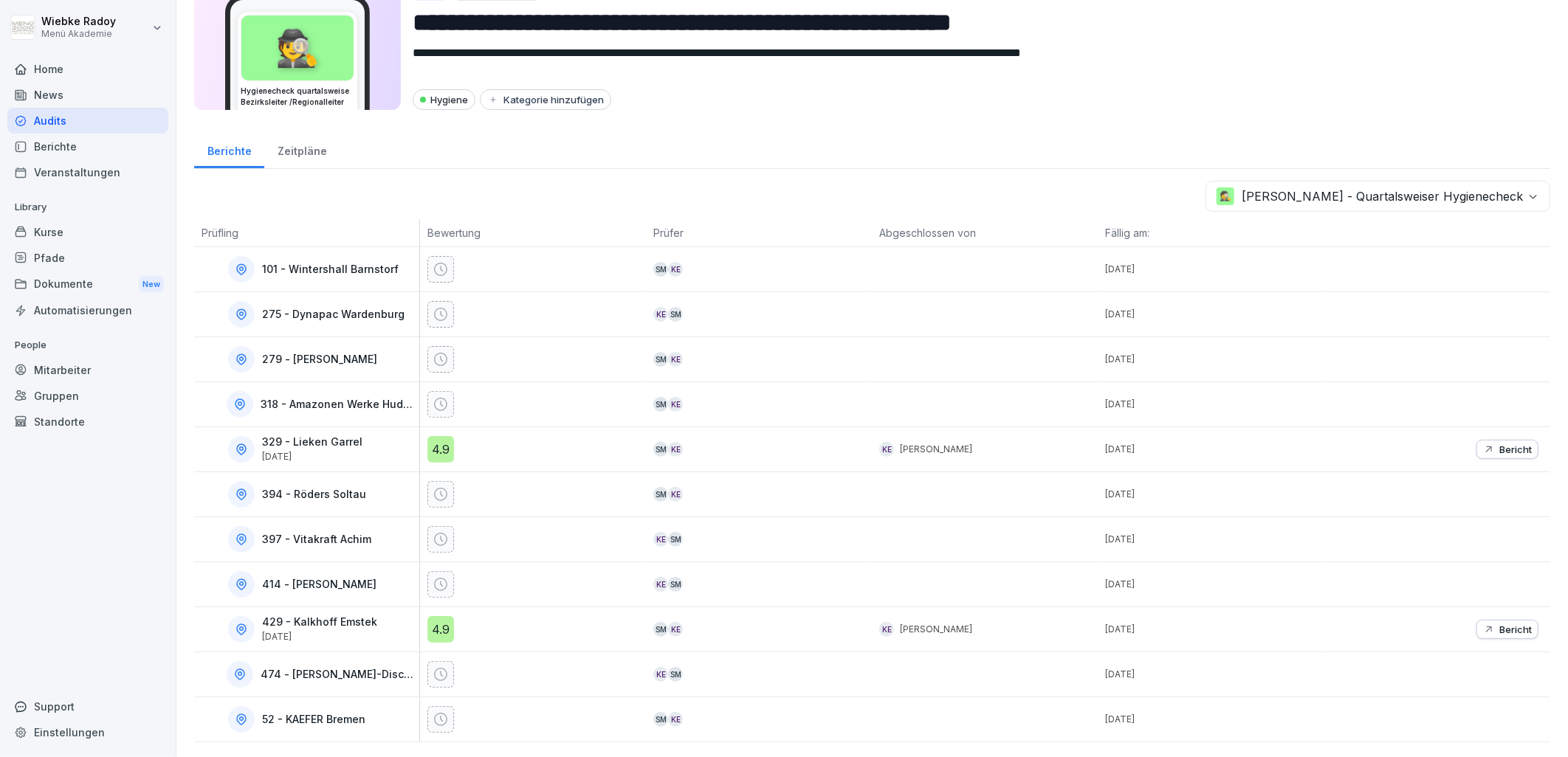
scroll to position [79, 0]
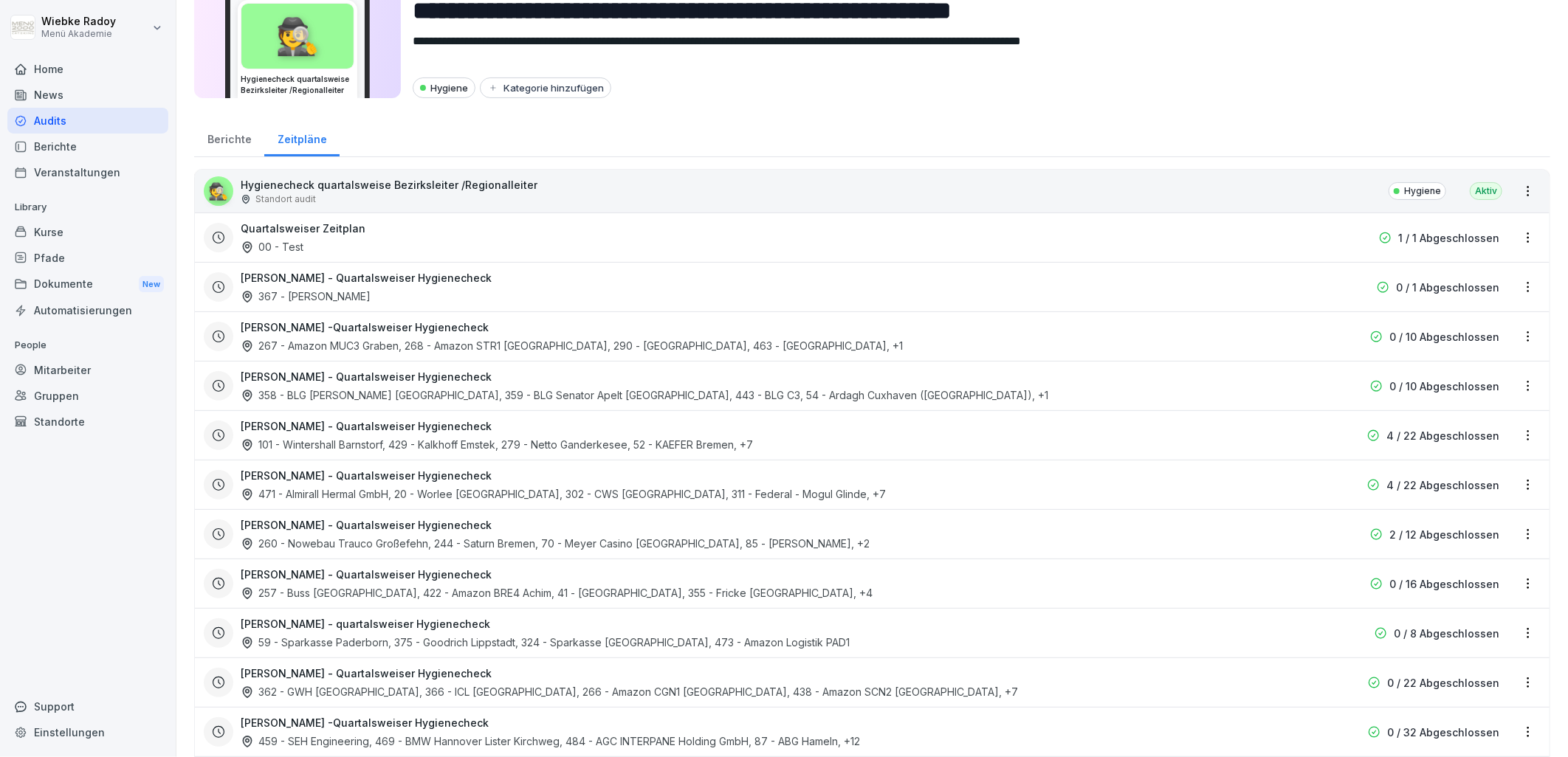
scroll to position [150, 0]
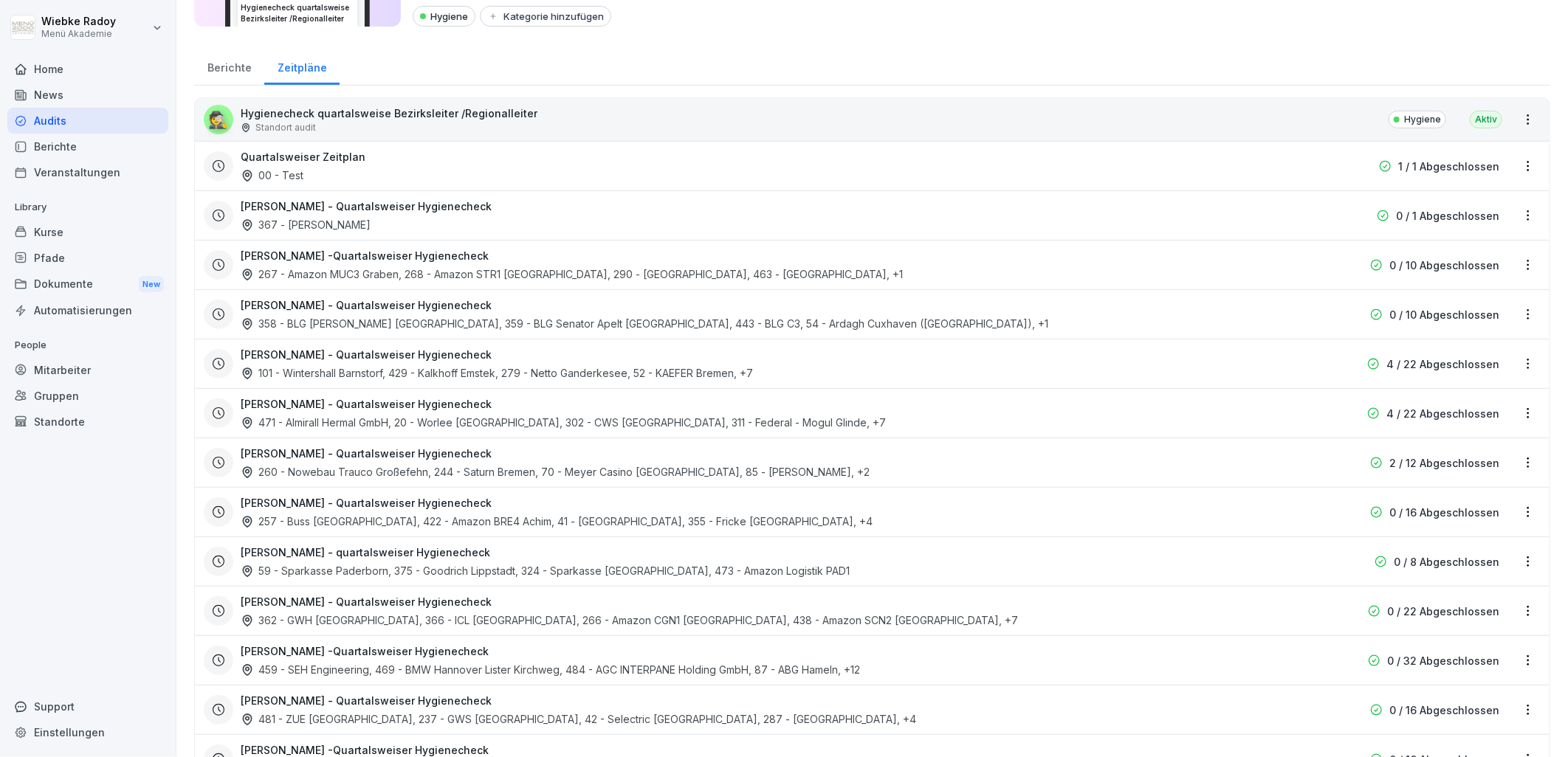
click at [1509, 362] on html "**********" at bounding box center [784, 378] width 1568 height 757
click at [0, 0] on link "Zeitplan bearbeiten" at bounding box center [0, 0] width 0 height 0
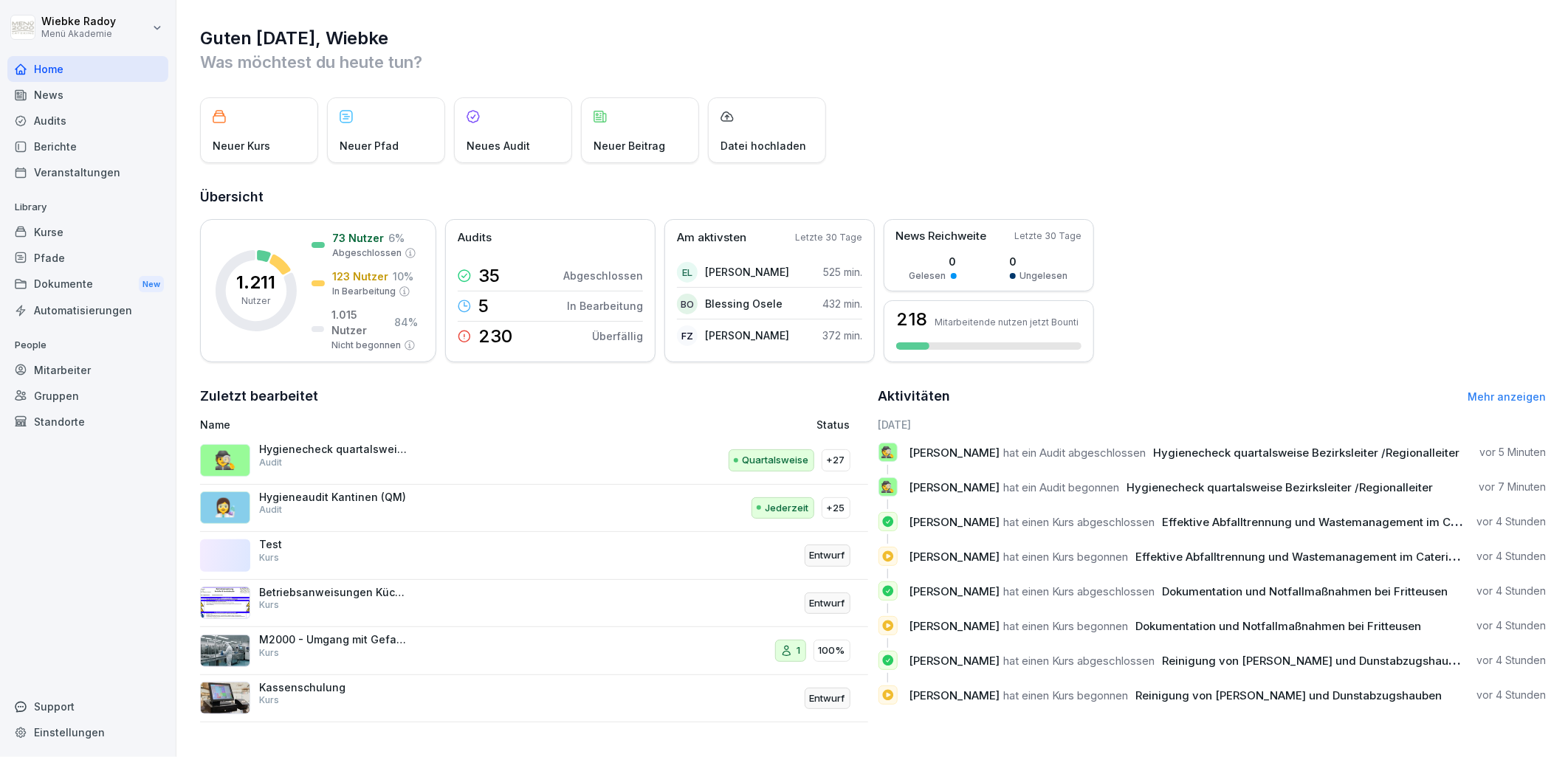
click at [429, 451] on div "🕵️ Hygienecheck quartalsweise Bezirksleiter /Regionalleiter Audit" at bounding box center [411, 461] width 422 height 35
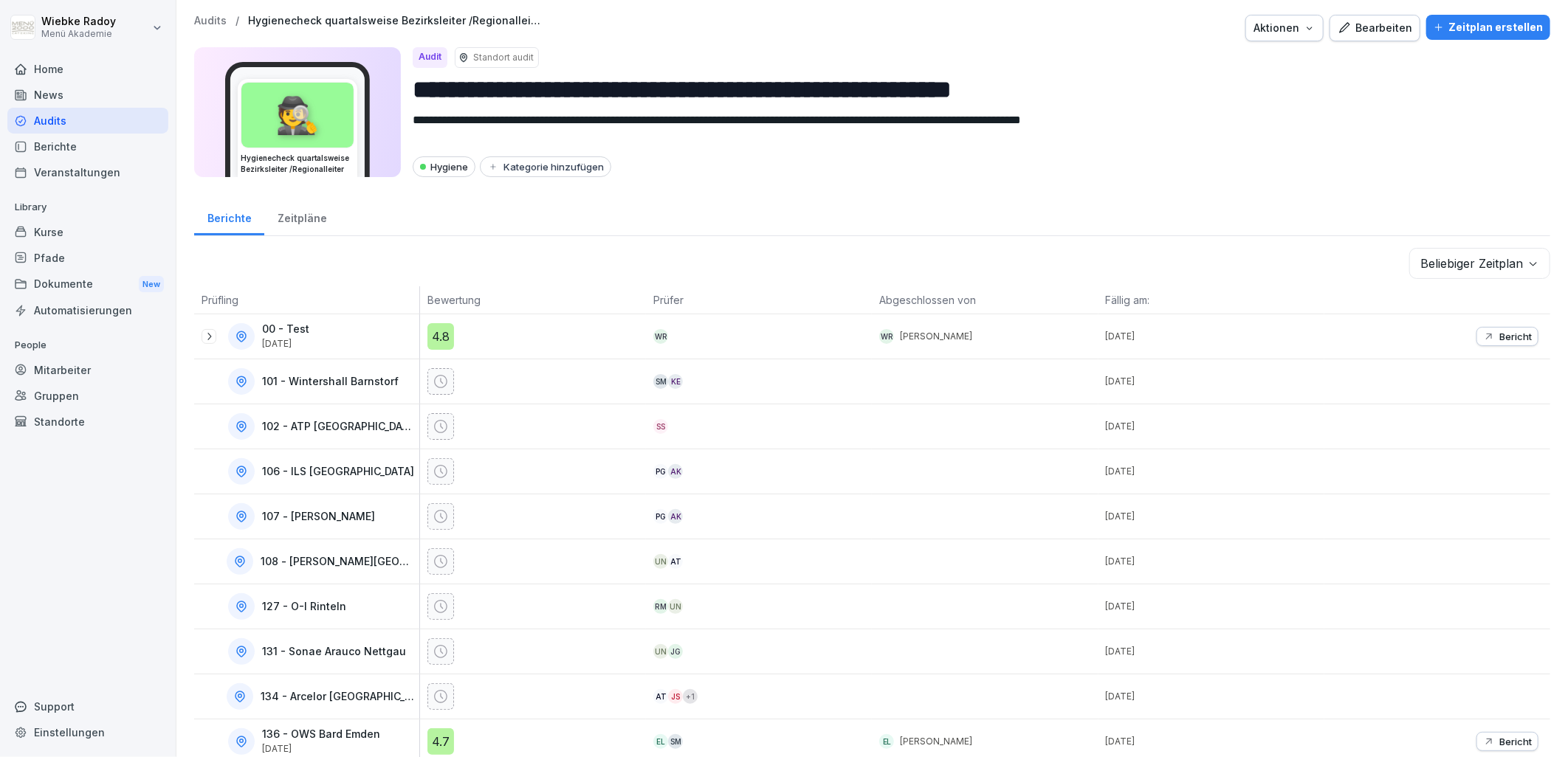
click at [1464, 267] on body "**********" at bounding box center [784, 378] width 1568 height 757
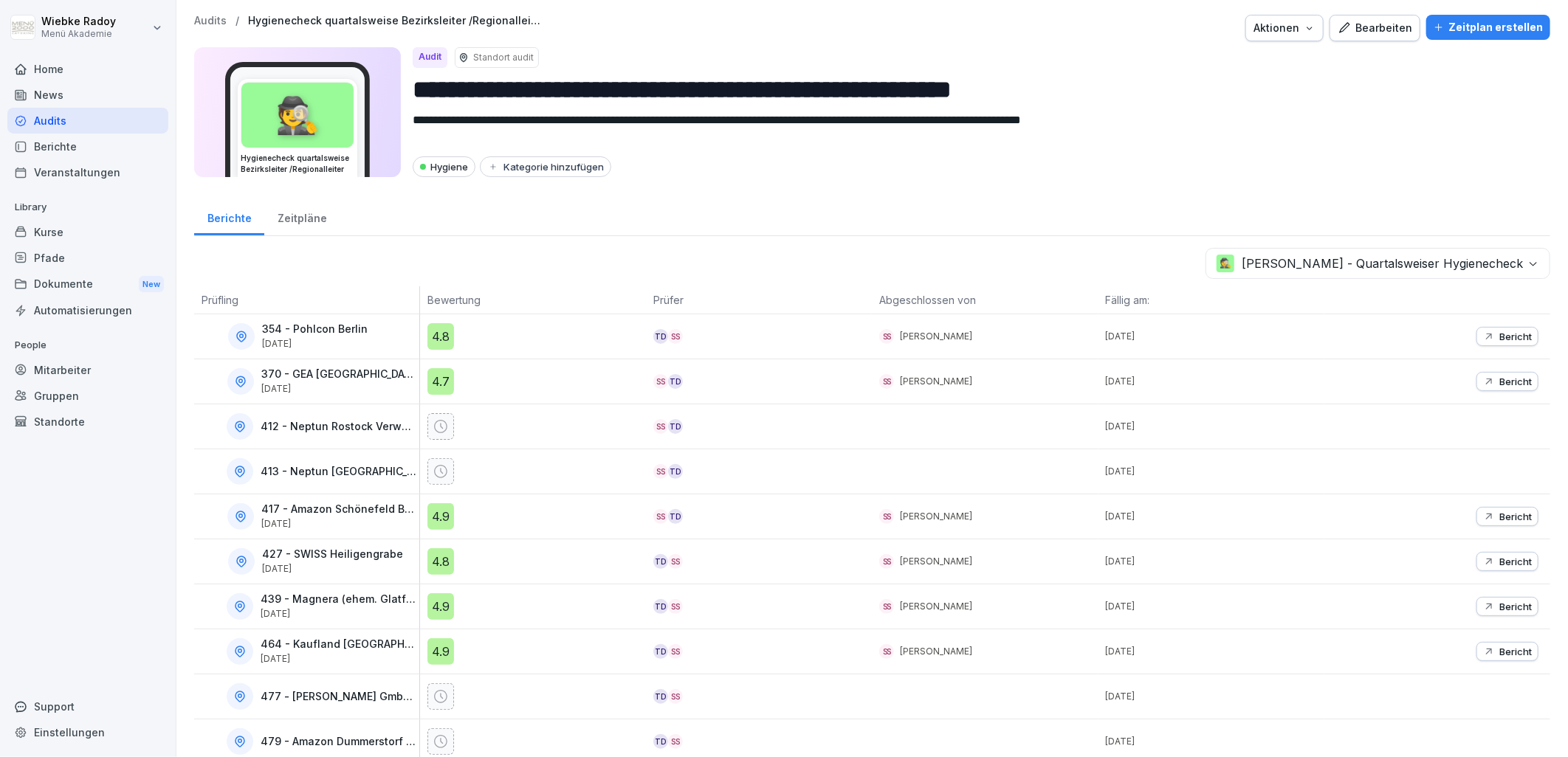
click at [432, 342] on div "4.8" at bounding box center [440, 336] width 27 height 27
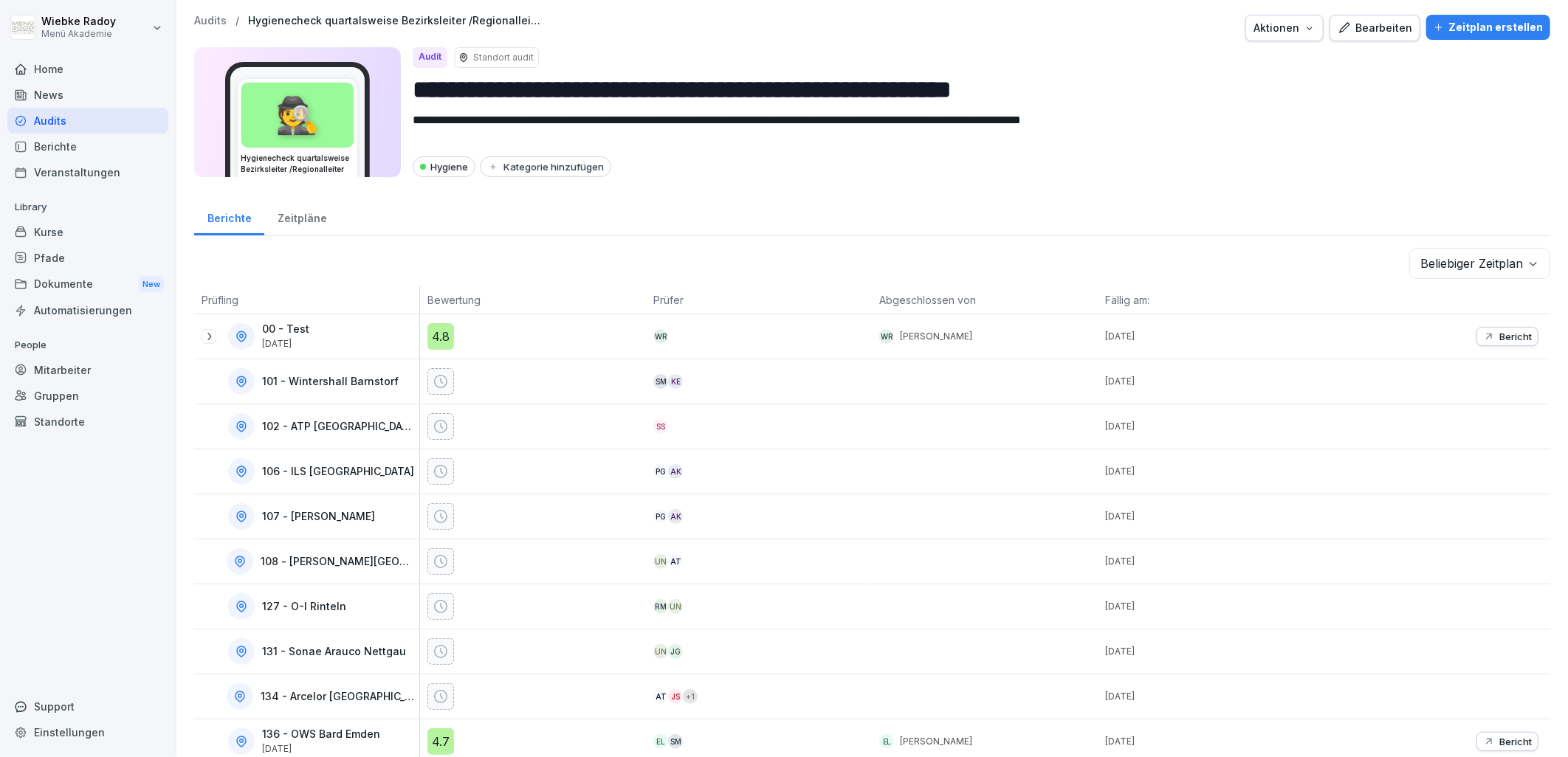
click at [1446, 269] on body "**********" at bounding box center [784, 378] width 1568 height 757
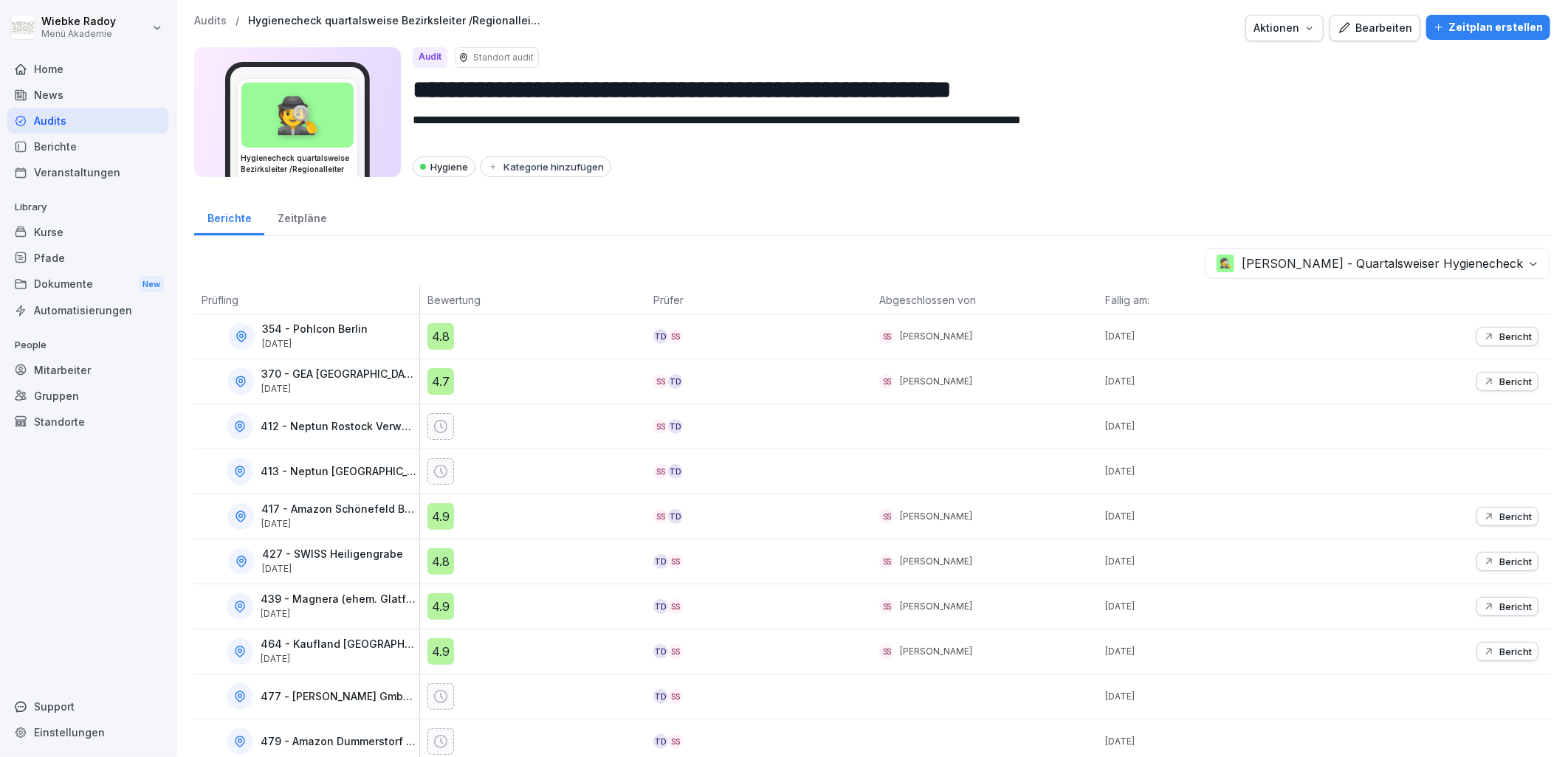
scroll to position [79, 0]
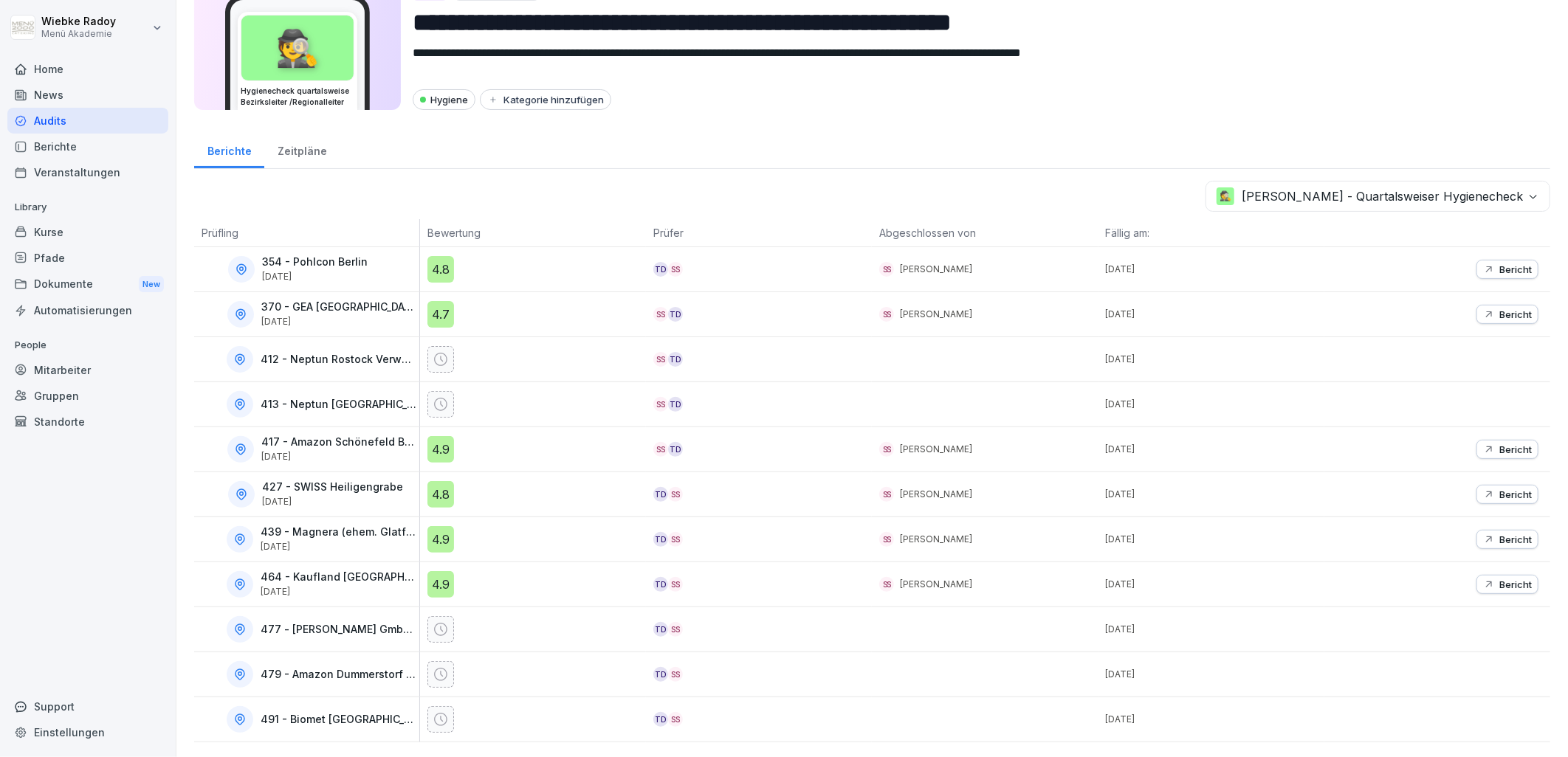
click at [441, 438] on div "4.9" at bounding box center [440, 450] width 27 height 27
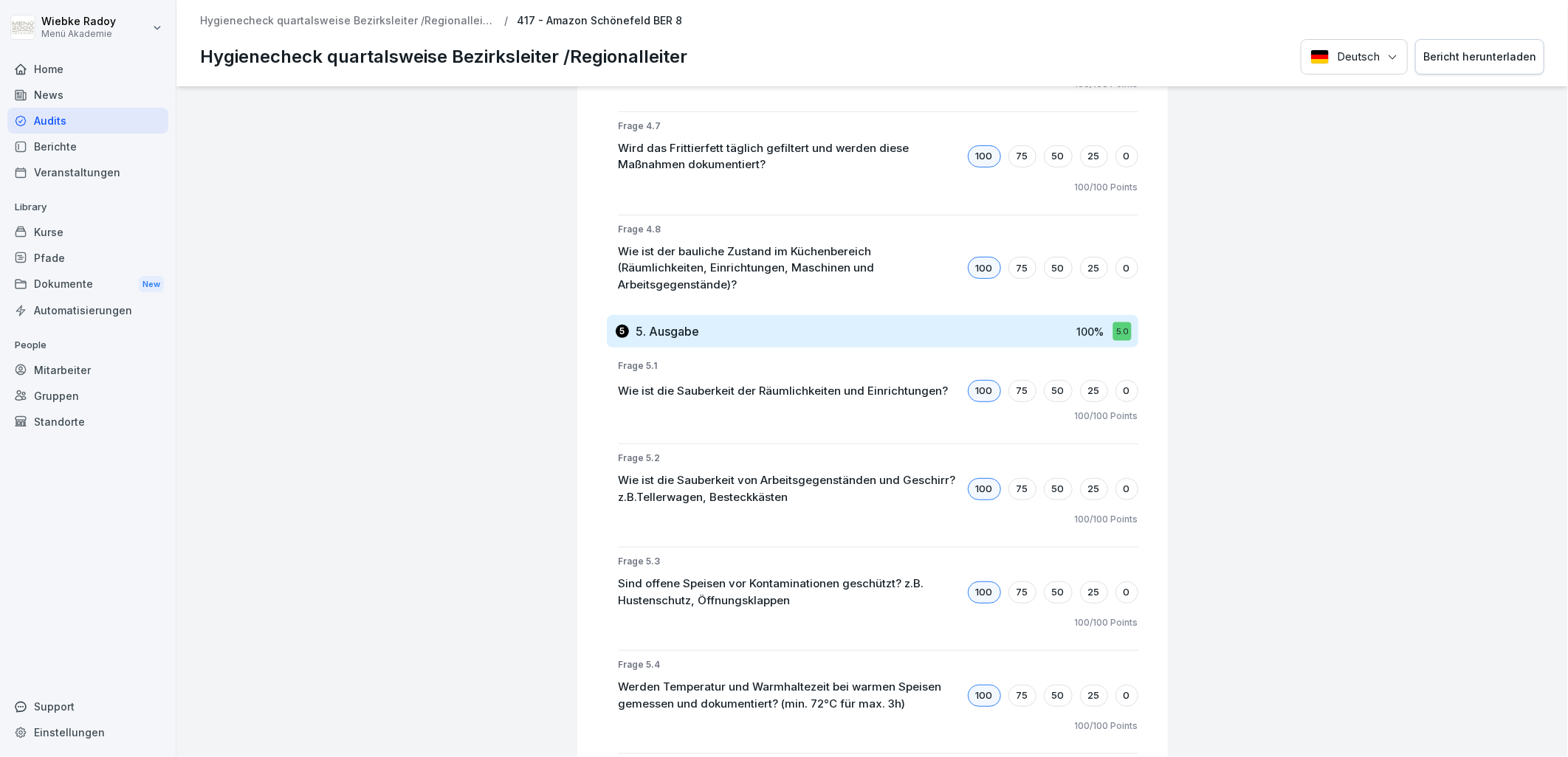
scroll to position [4512, 0]
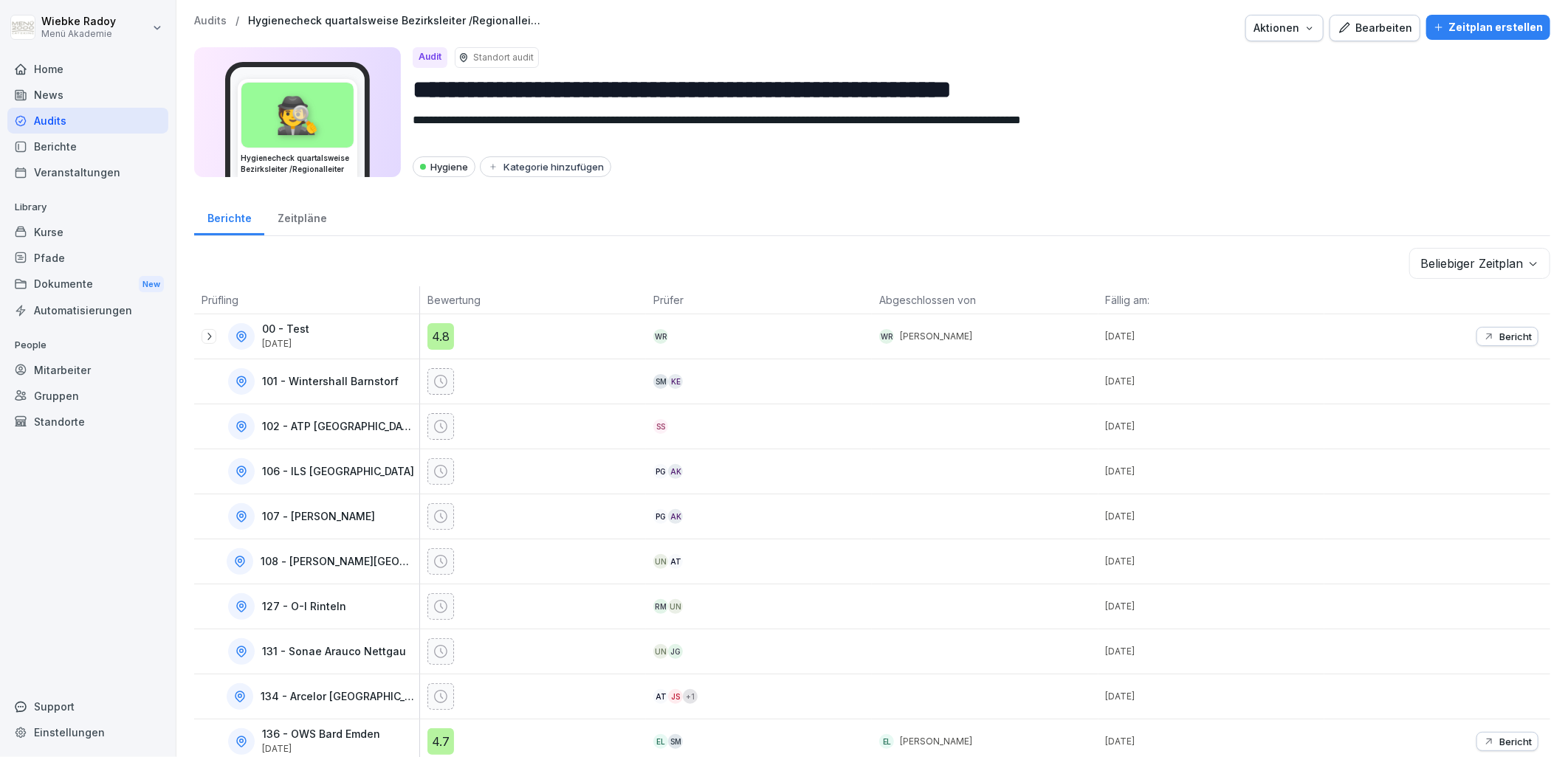
click at [1430, 254] on body "**********" at bounding box center [784, 378] width 1568 height 757
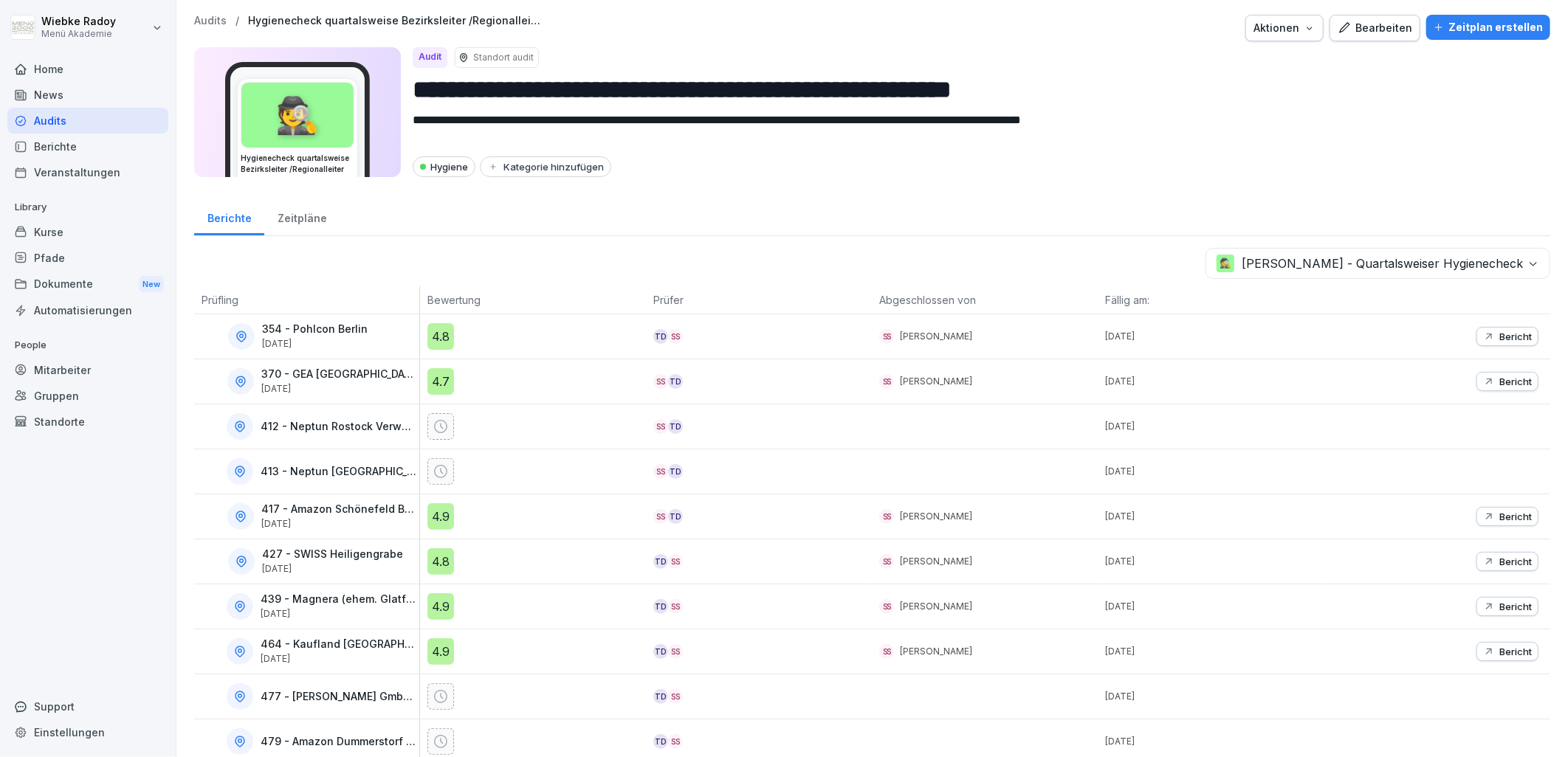
scroll to position [79, 0]
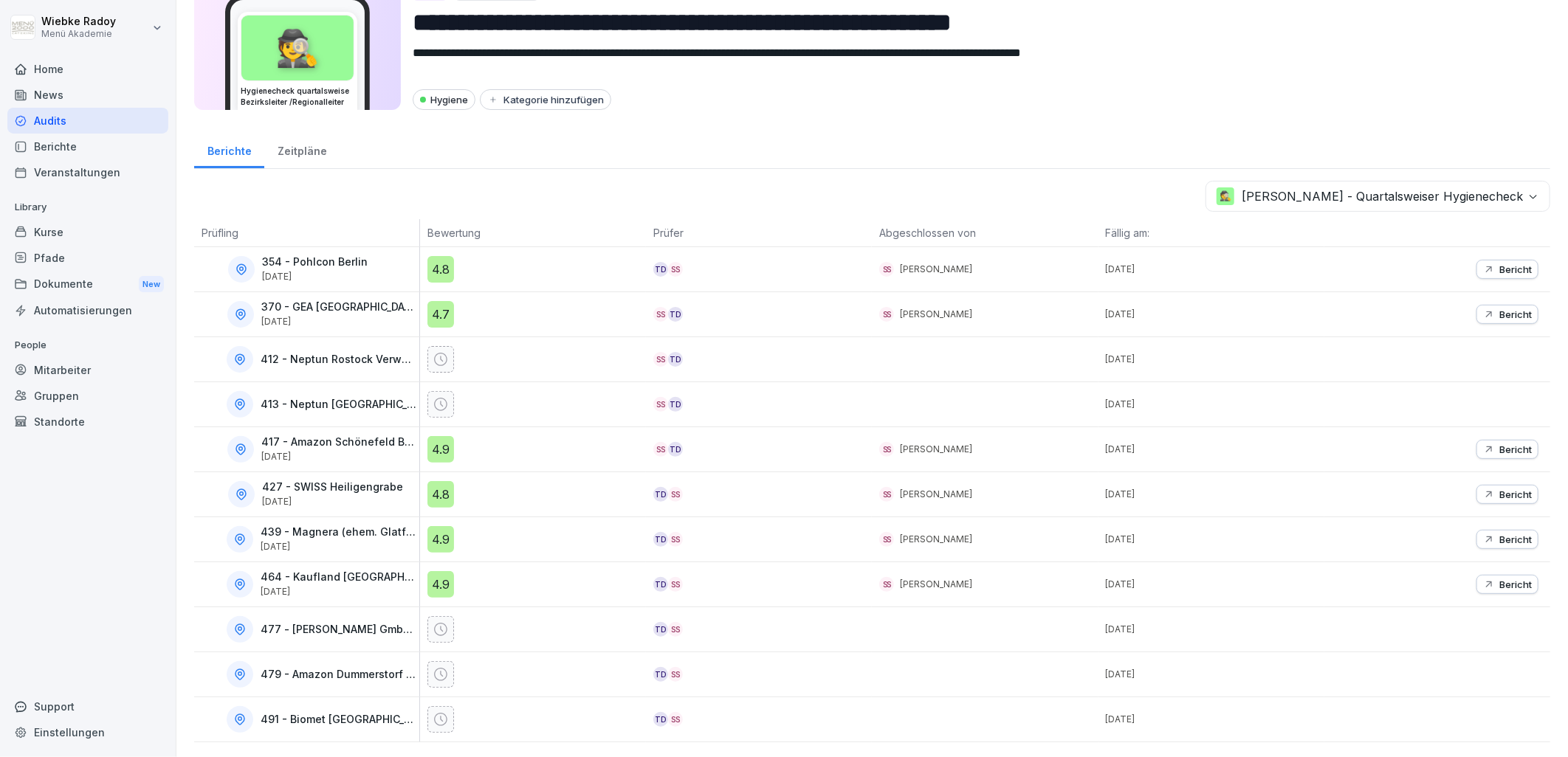
click at [429, 481] on div "4.8" at bounding box center [440, 494] width 27 height 27
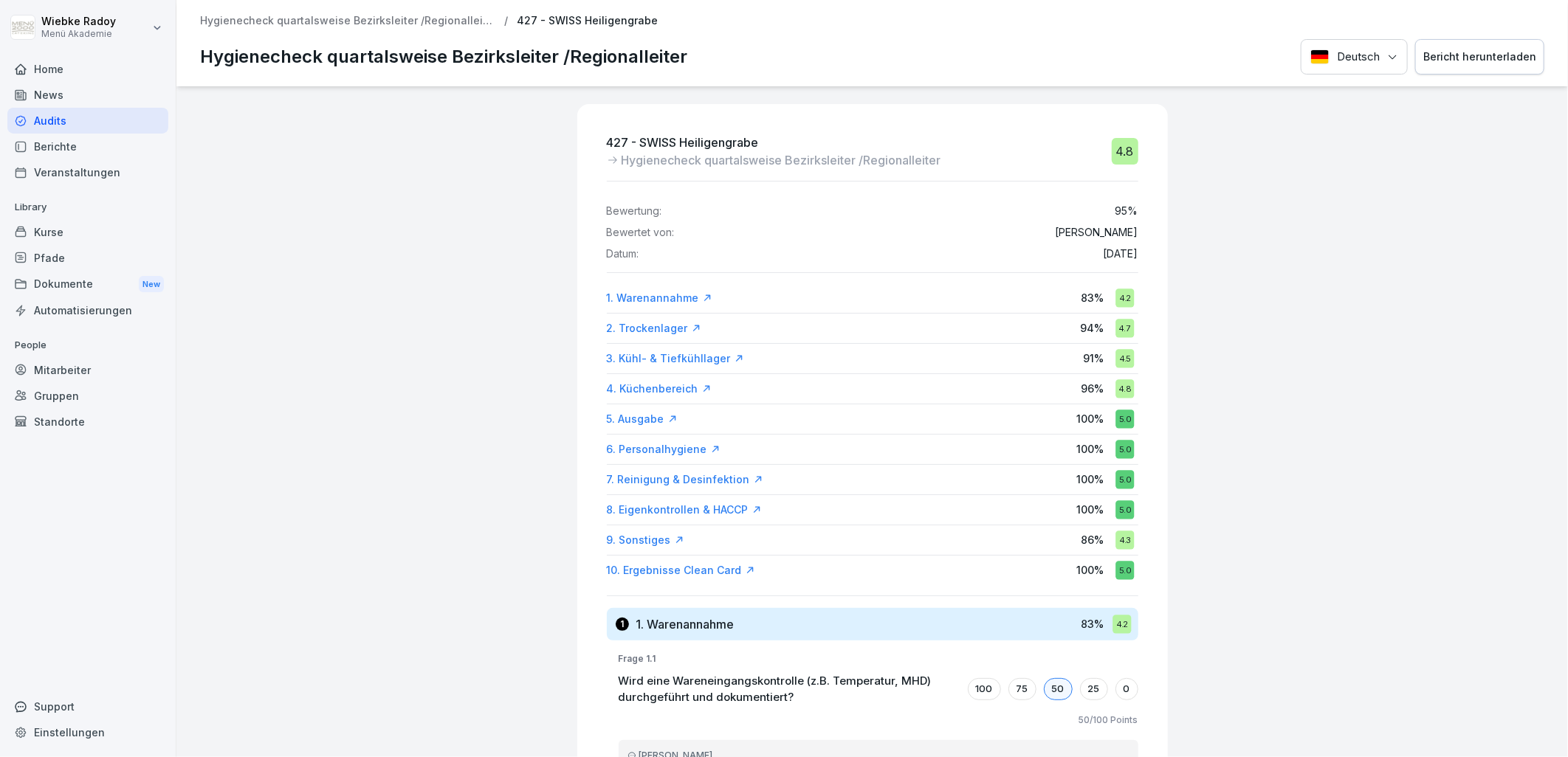
click at [468, 431] on div "427 - SWISS Heiligengrabe Hygienecheck quartalsweise Bezirksleiter /Regionallei…" at bounding box center [872, 422] width 1392 height 671
click at [432, 24] on p "Hygienecheck quartalsweise Bezirksleiter /Regionalleiter" at bounding box center [348, 21] width 296 height 13
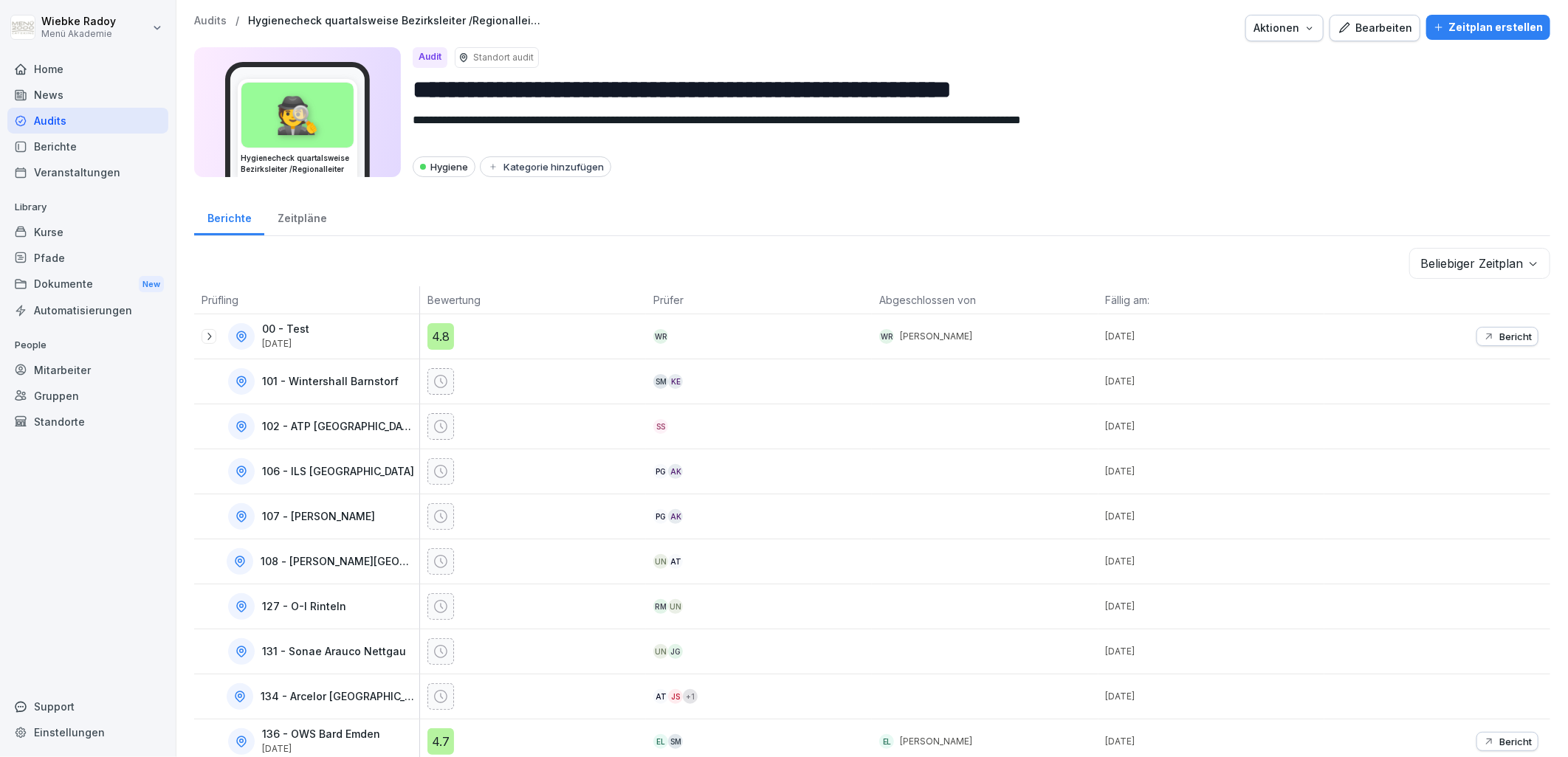
click at [1425, 267] on body "**********" at bounding box center [784, 378] width 1568 height 757
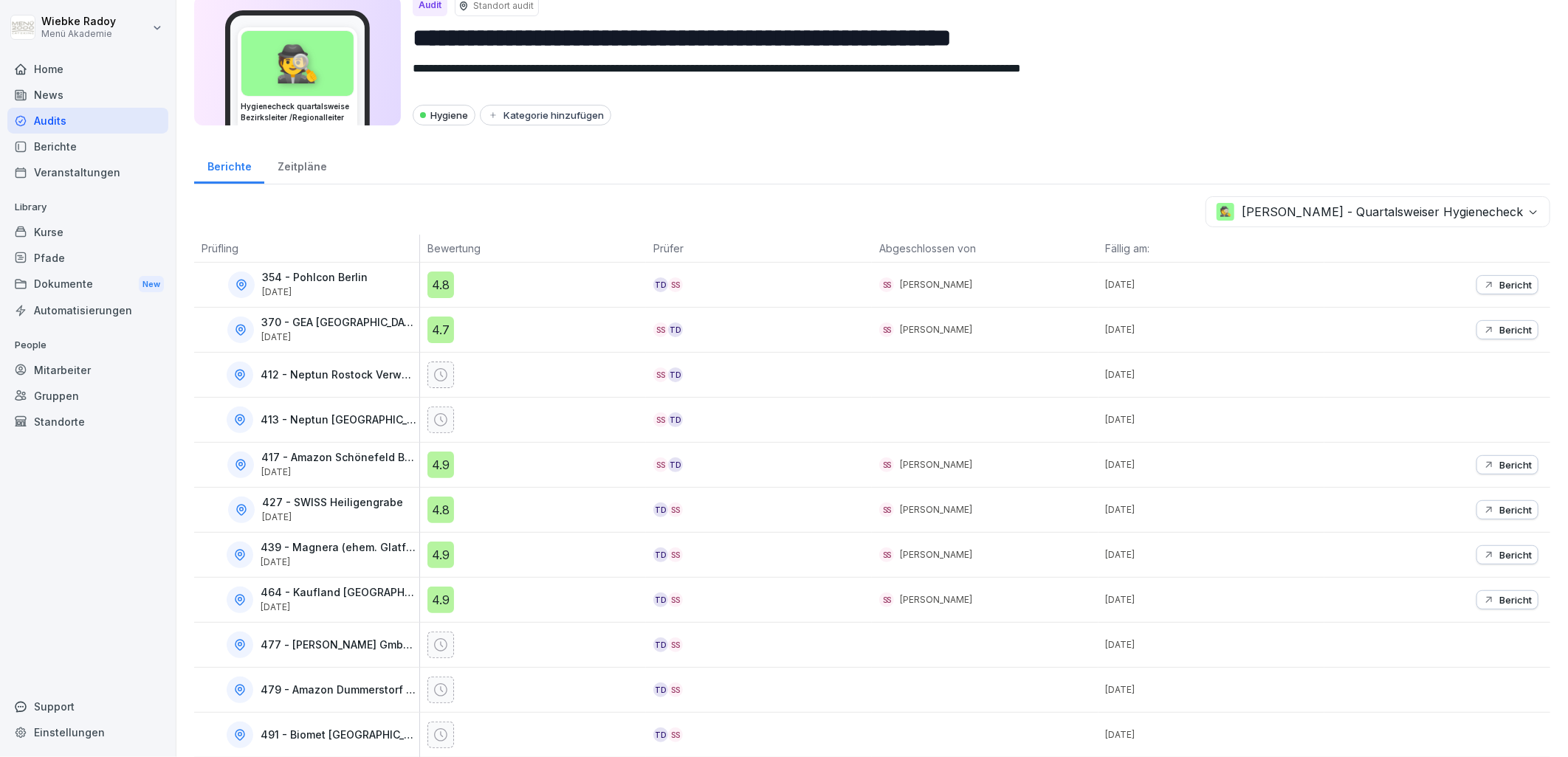
scroll to position [79, 0]
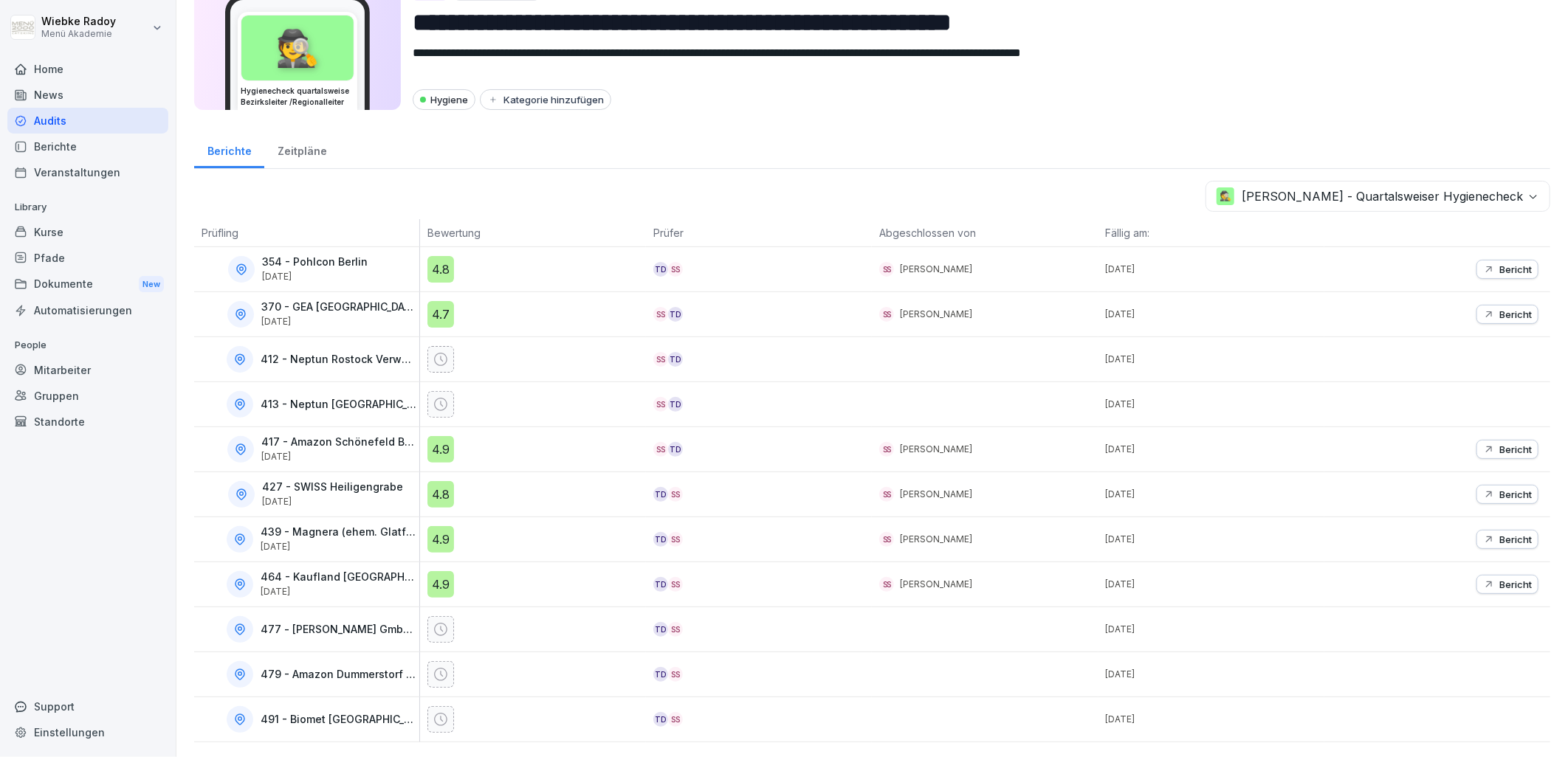
drag, startPoint x: 437, startPoint y: 525, endPoint x: 455, endPoint y: 518, distance: 19.3
click at [437, 526] on div "4.9" at bounding box center [440, 539] width 27 height 27
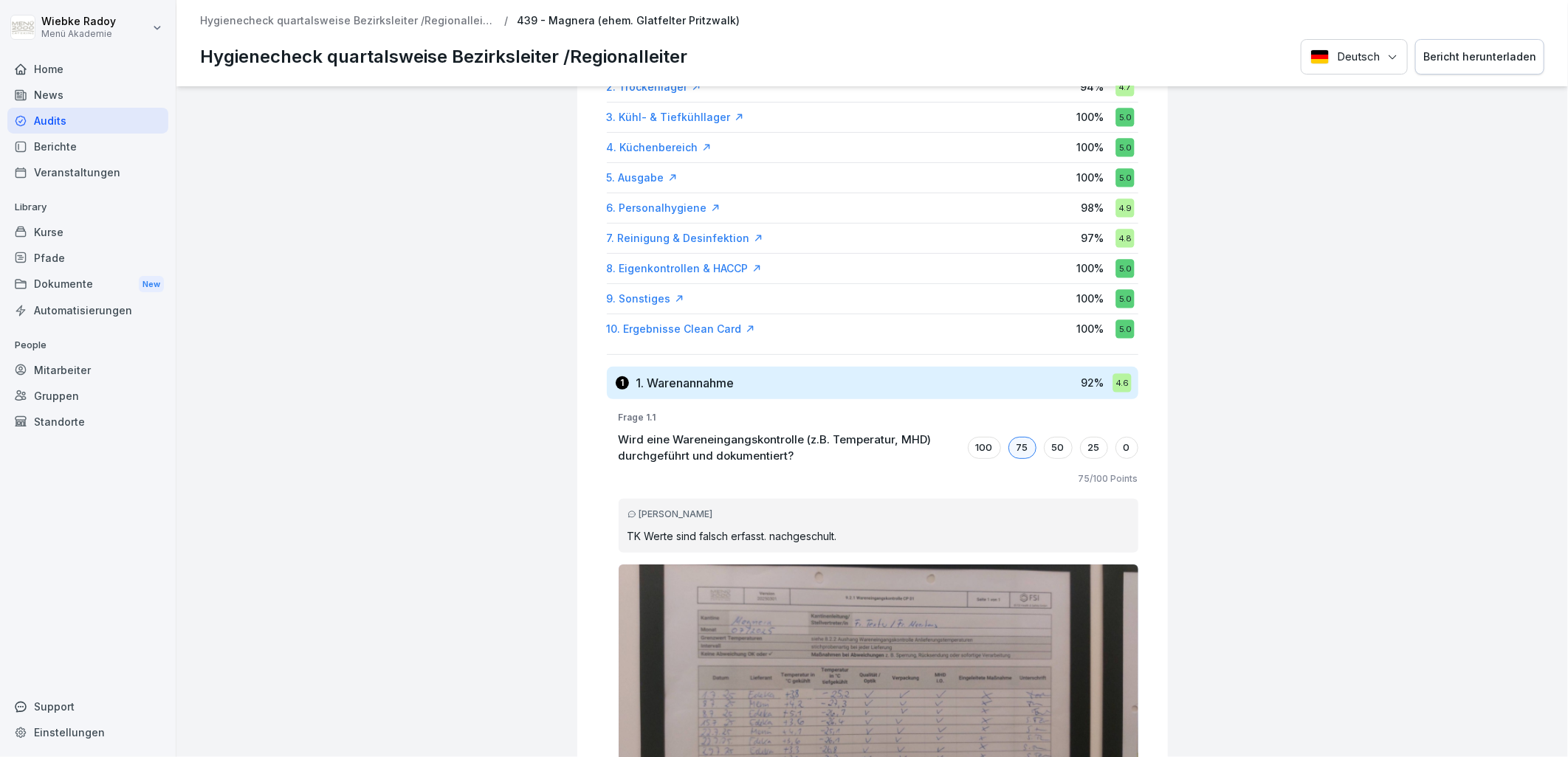
scroll to position [328, 0]
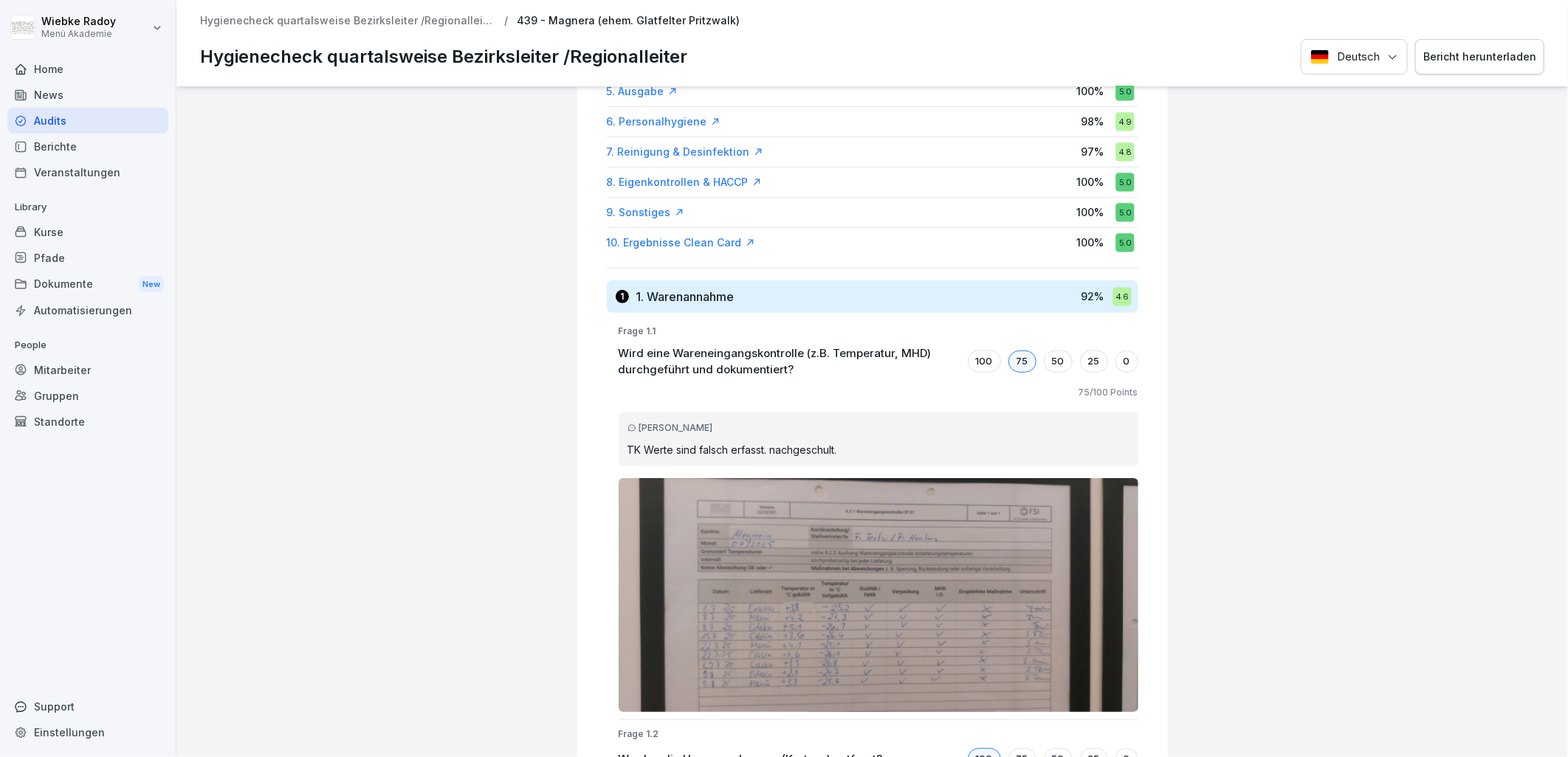
click at [1249, 419] on div "439 - Magnera (ehem. Glatfelter Pritzwalk) Hygienecheck quartalsweise Bezirksle…" at bounding box center [872, 422] width 1392 height 671
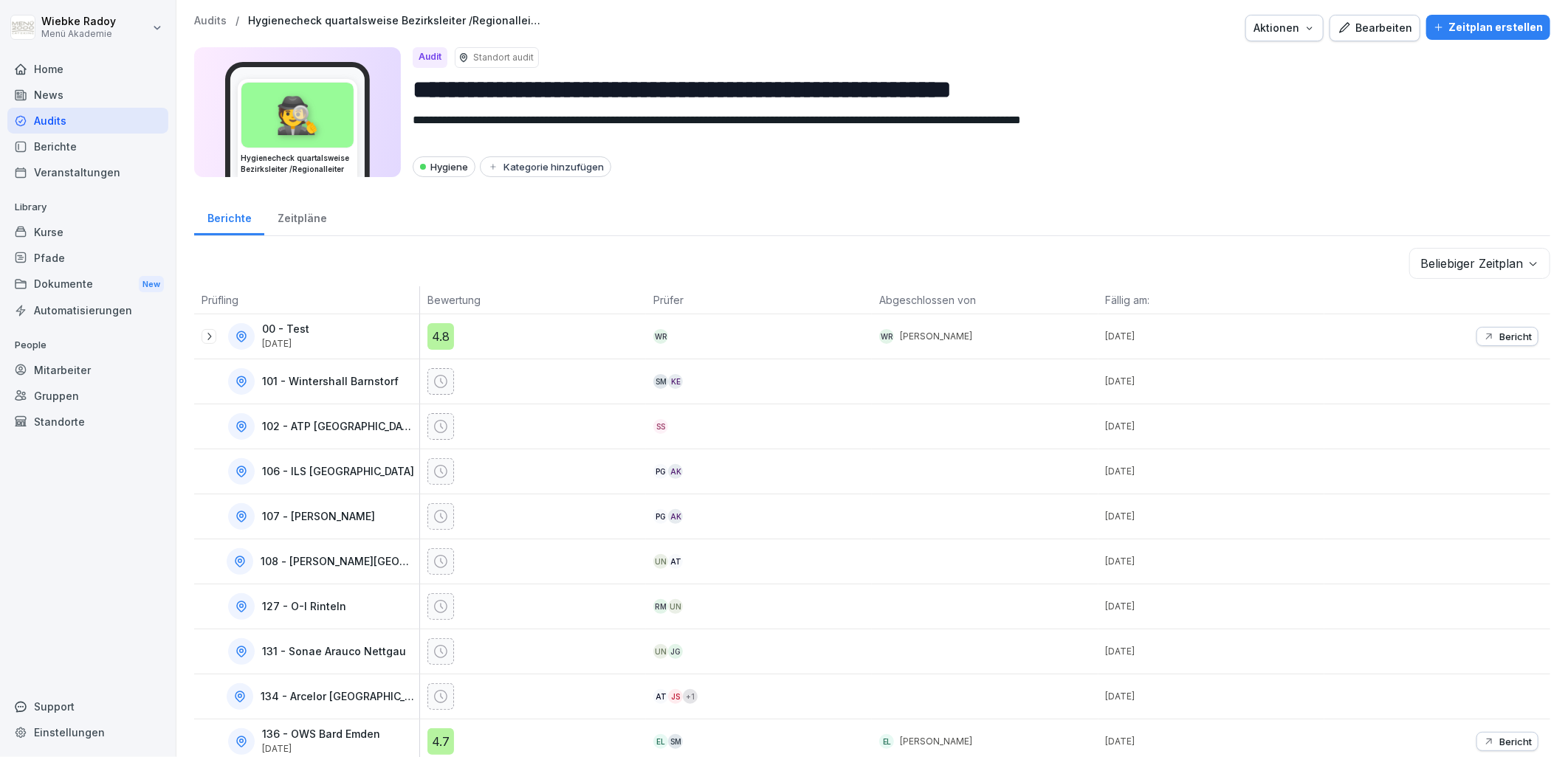
click at [1459, 252] on body "**********" at bounding box center [784, 378] width 1568 height 757
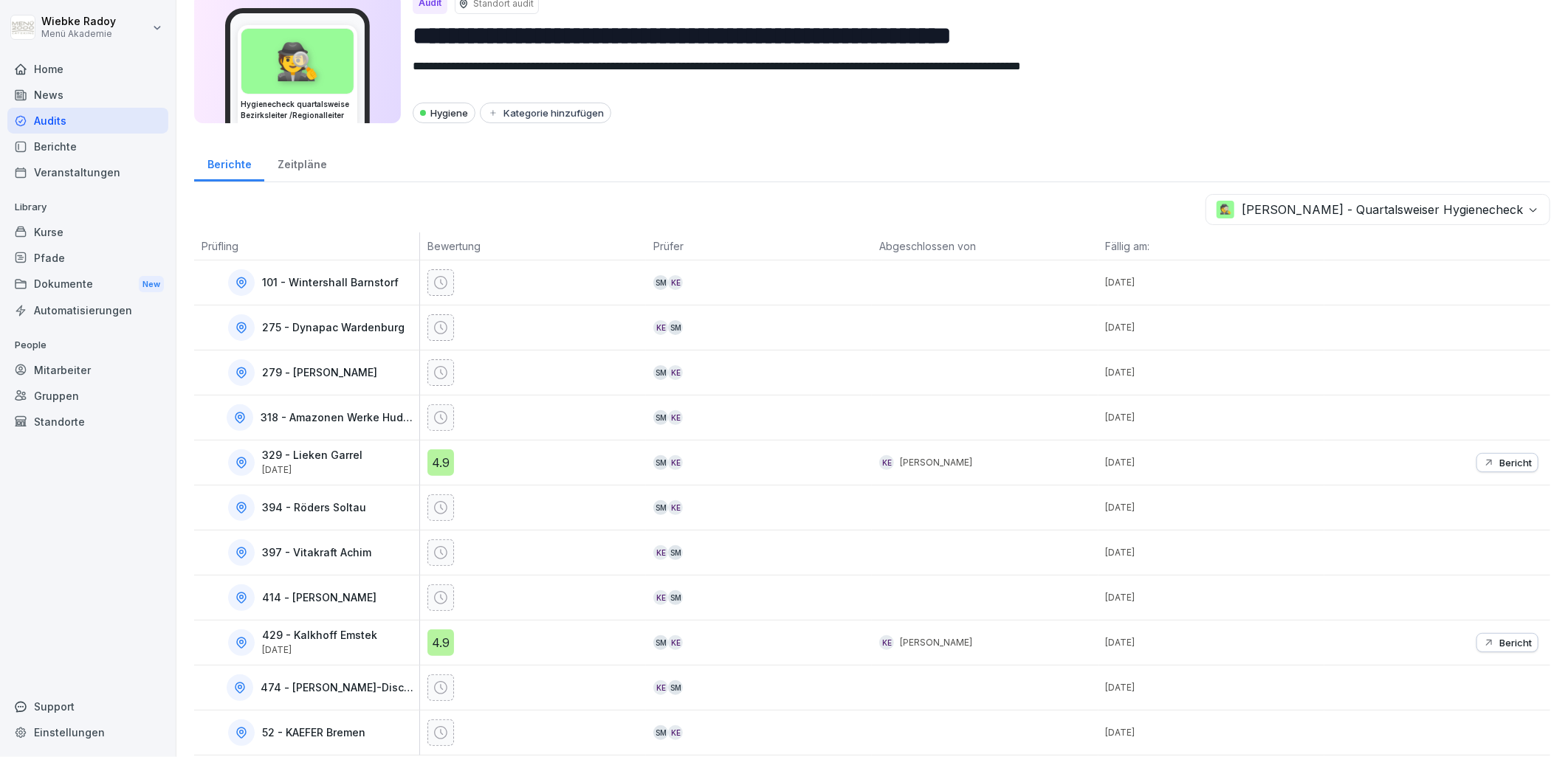
scroll to position [79, 0]
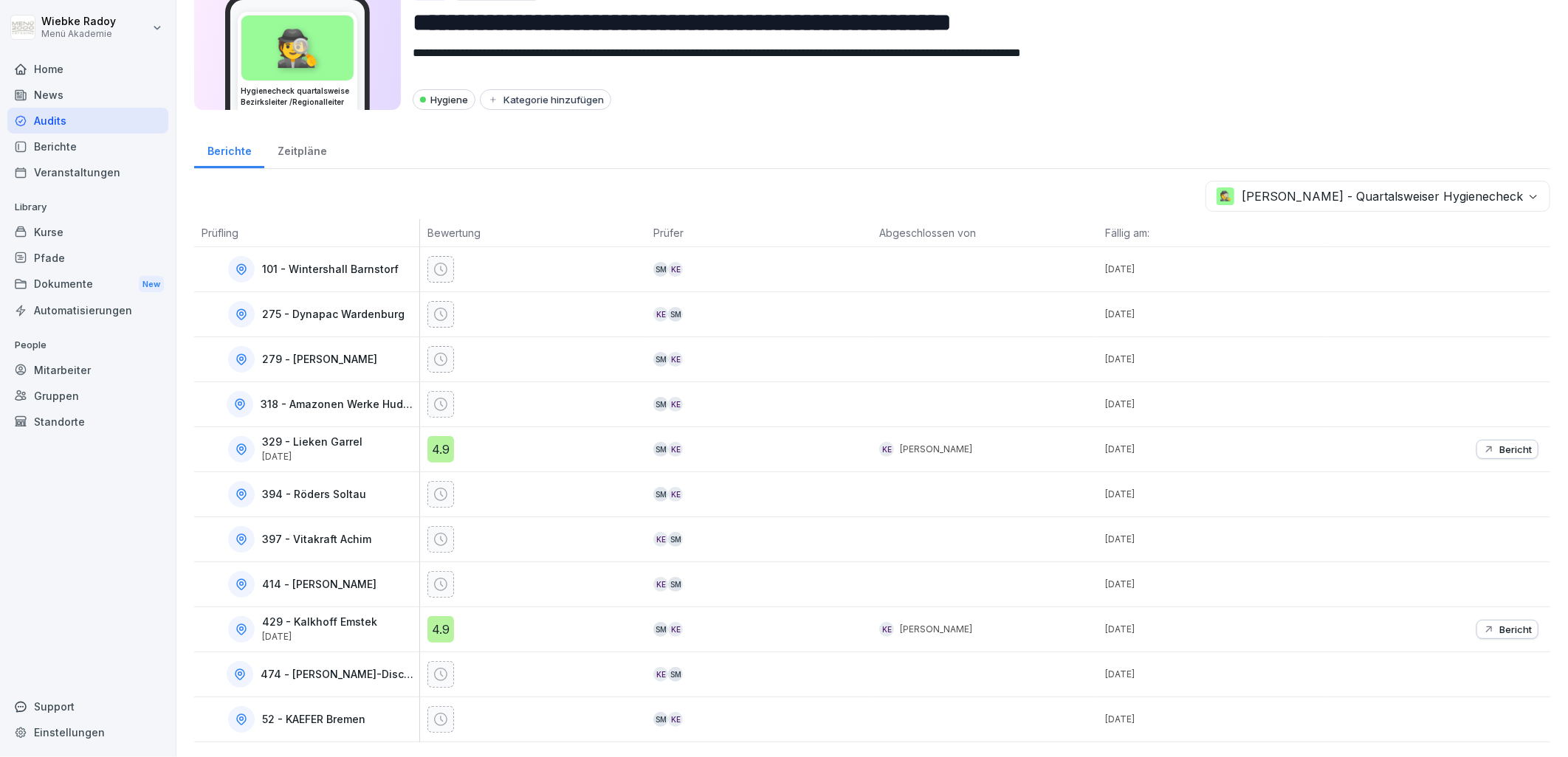
click at [441, 437] on div "4.9" at bounding box center [440, 450] width 27 height 27
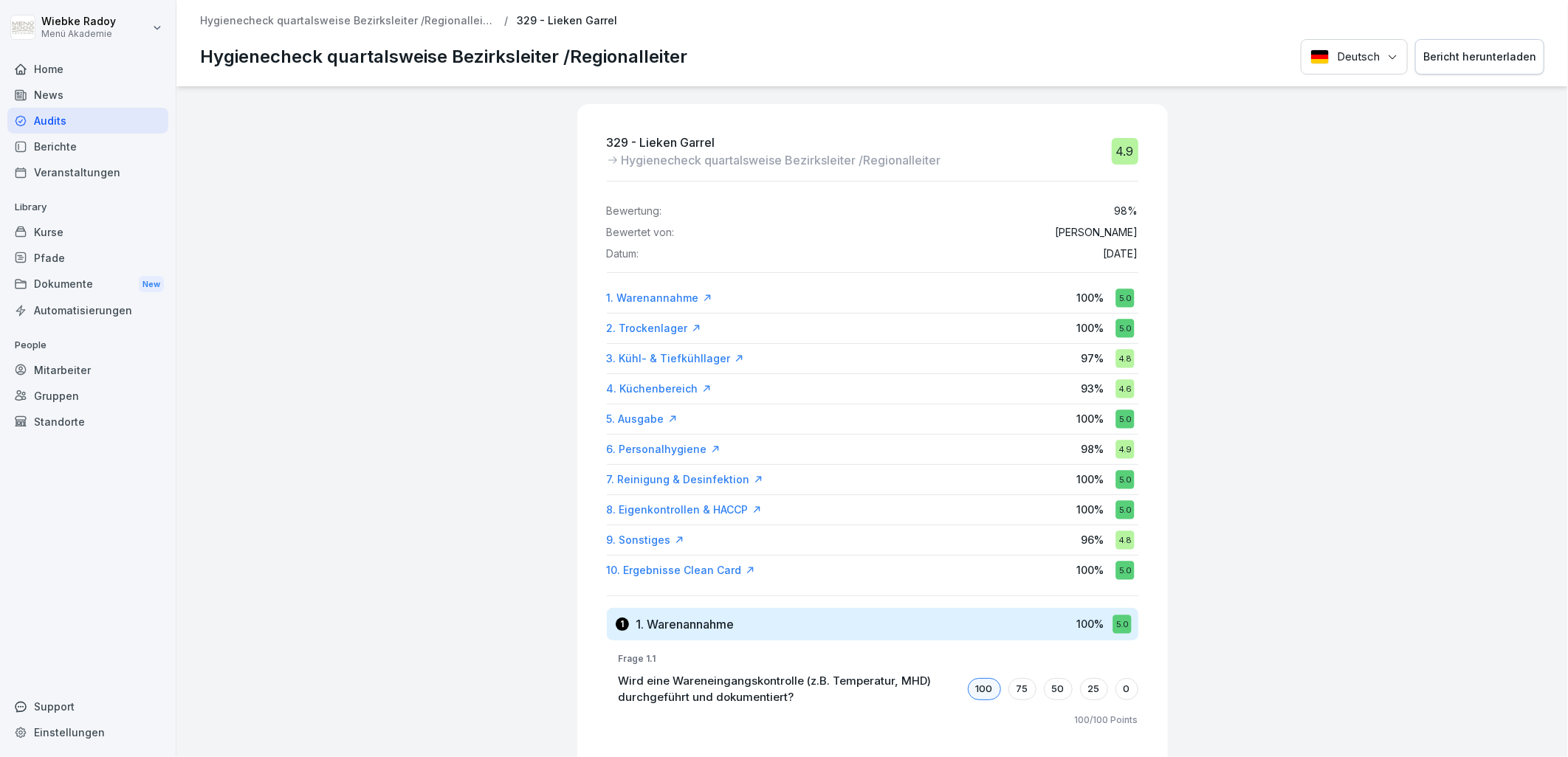
click at [932, 408] on div "5. Ausgabe 100 % 5.0" at bounding box center [873, 419] width 532 height 27
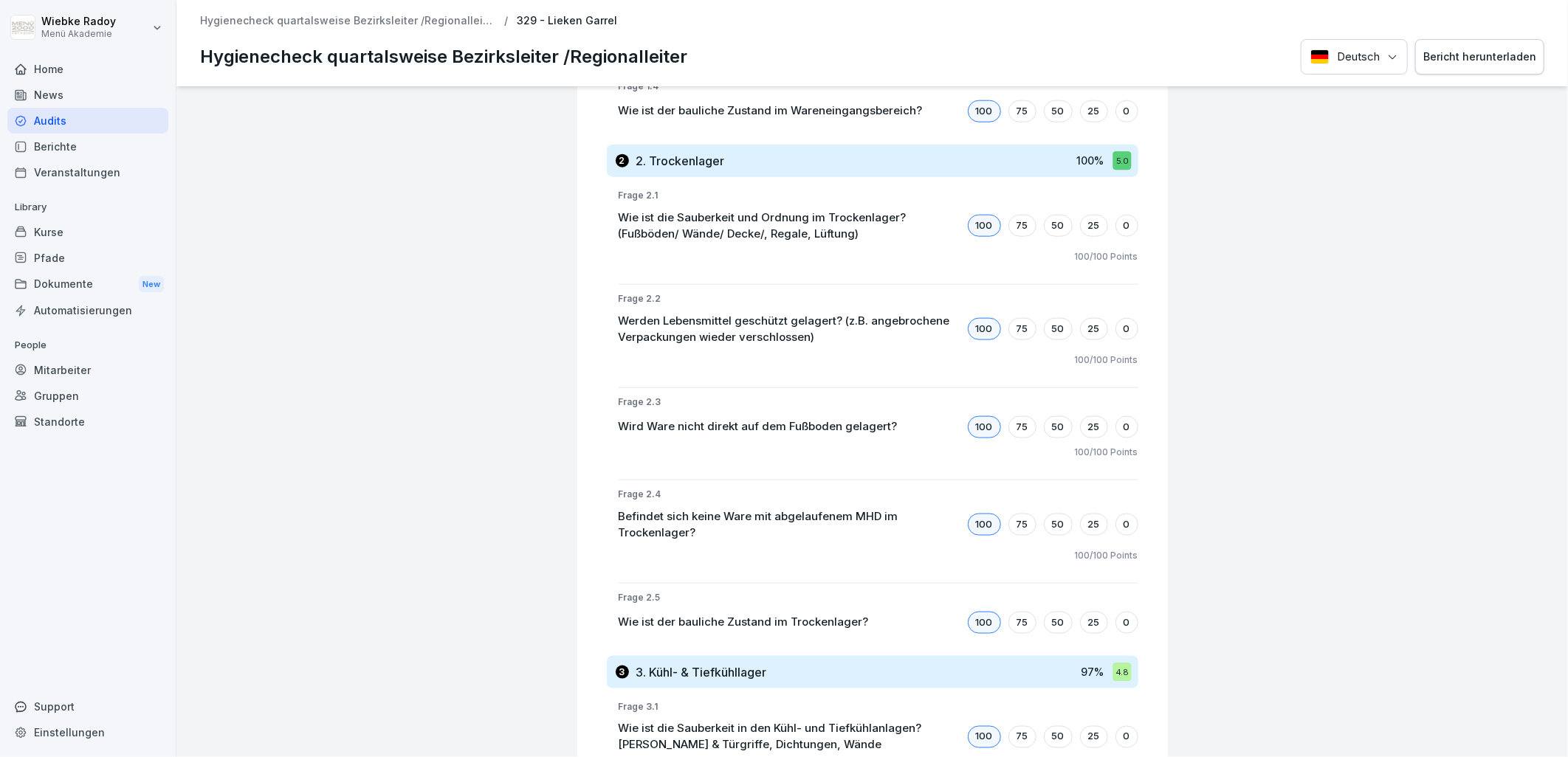
scroll to position [1148, 0]
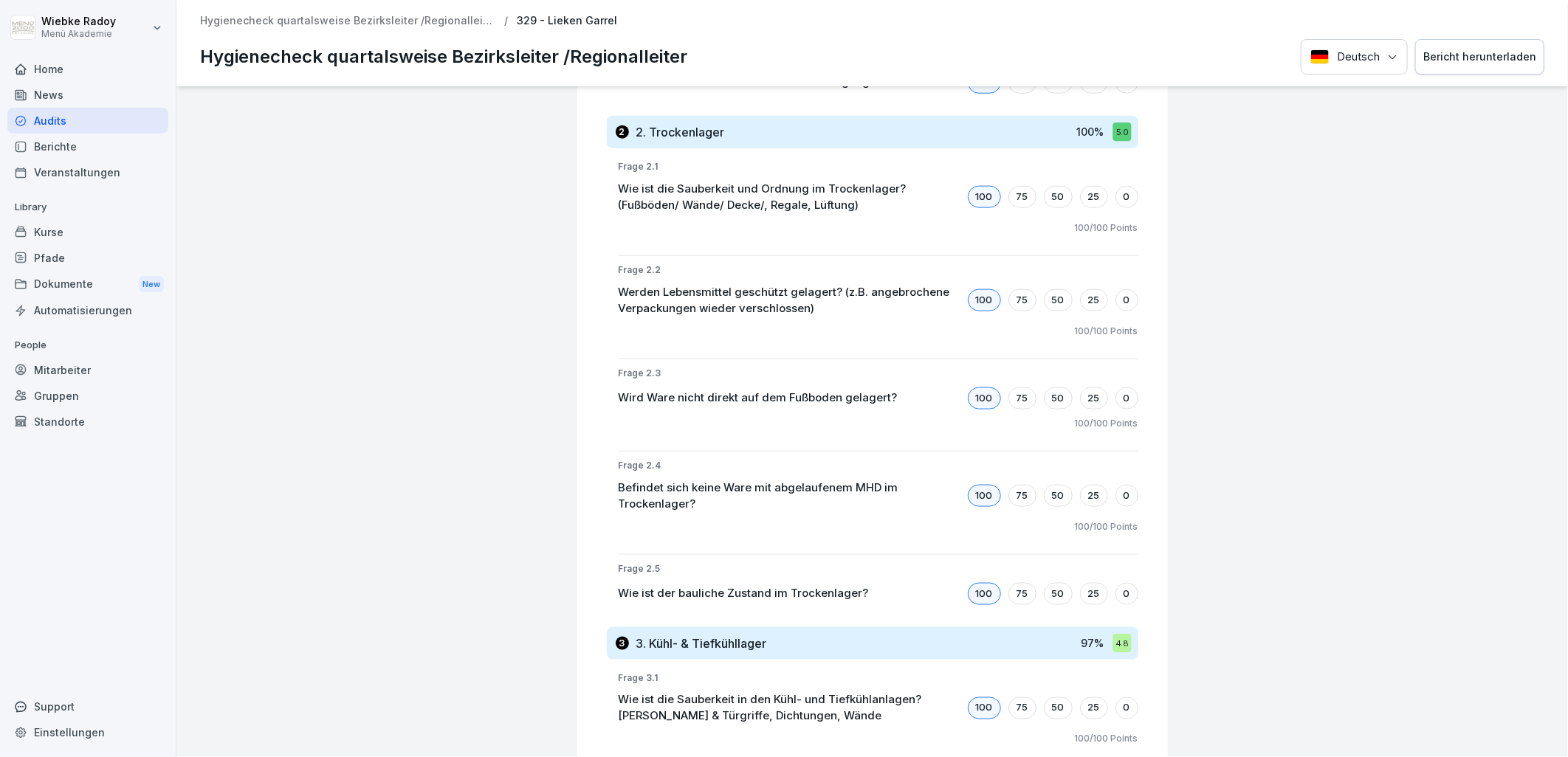
click at [1103, 561] on div "Frage 2.1 Wie ist die Sauberkeit und Ordnung im Trockenlager? (Fußböden/ Wände/…" at bounding box center [873, 390] width 532 height 459
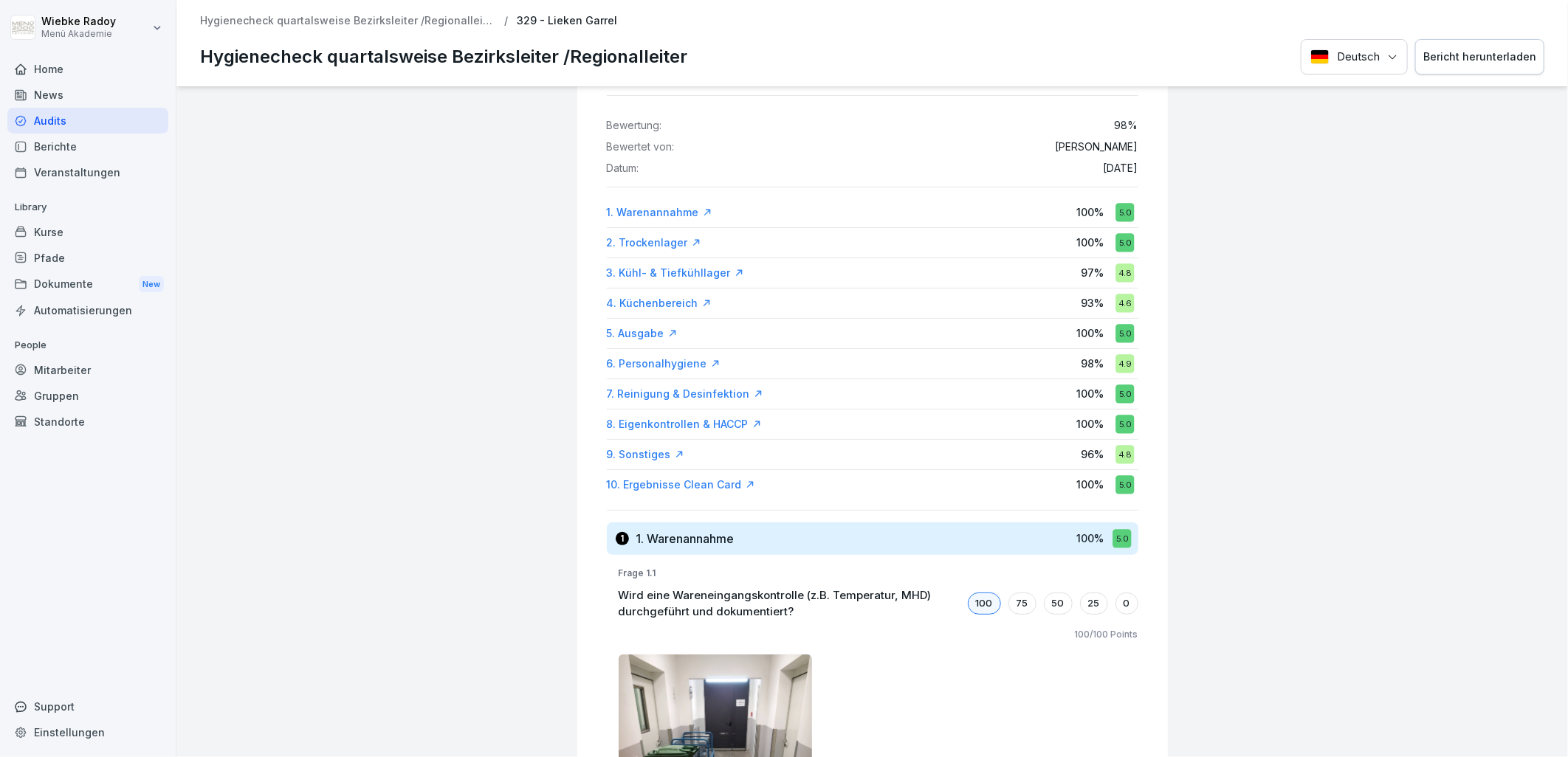
scroll to position [0, 0]
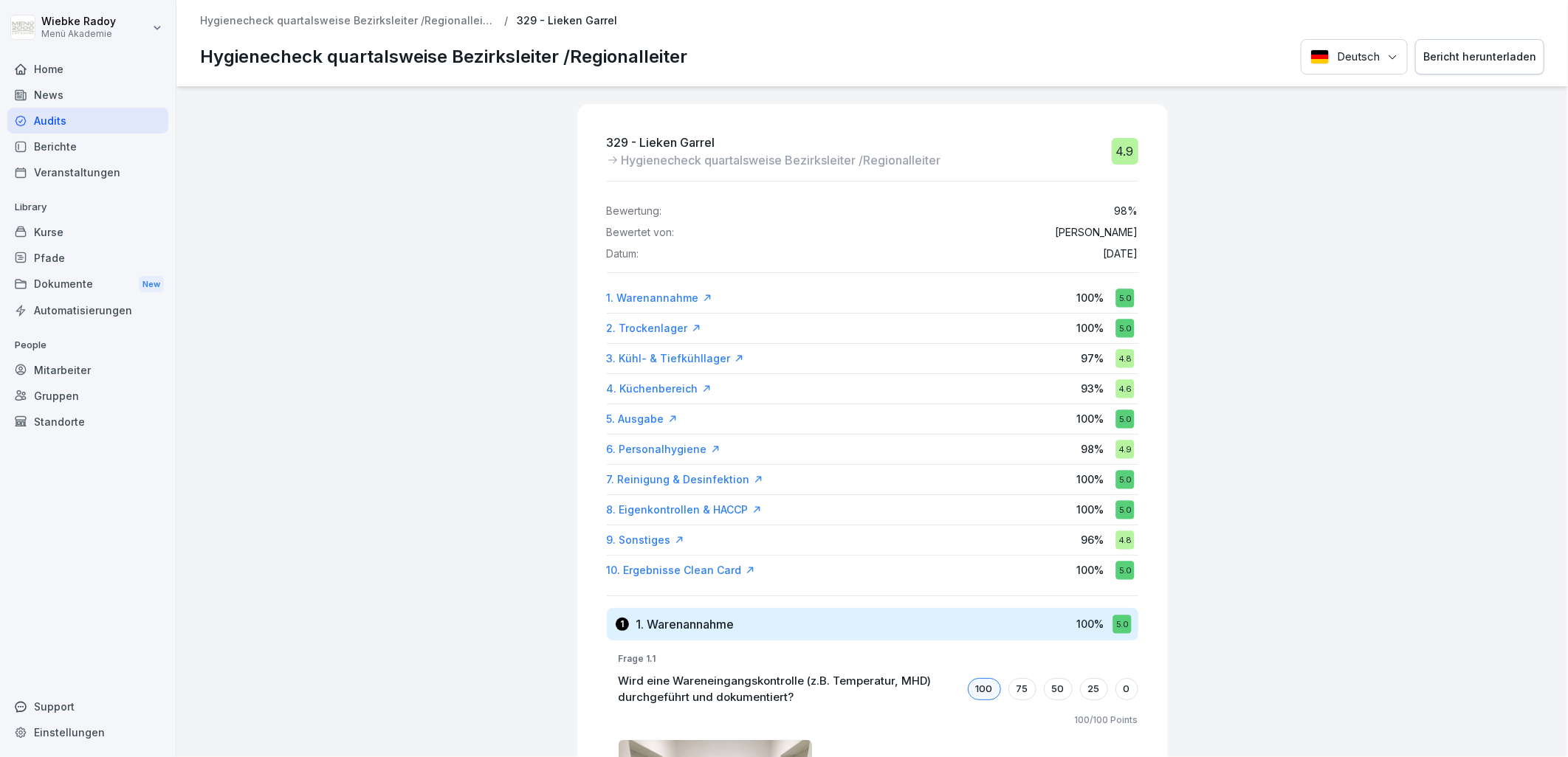
click at [412, 23] on p "Hygienecheck quartalsweise Bezirksleiter /Regionalleiter" at bounding box center [348, 21] width 296 height 13
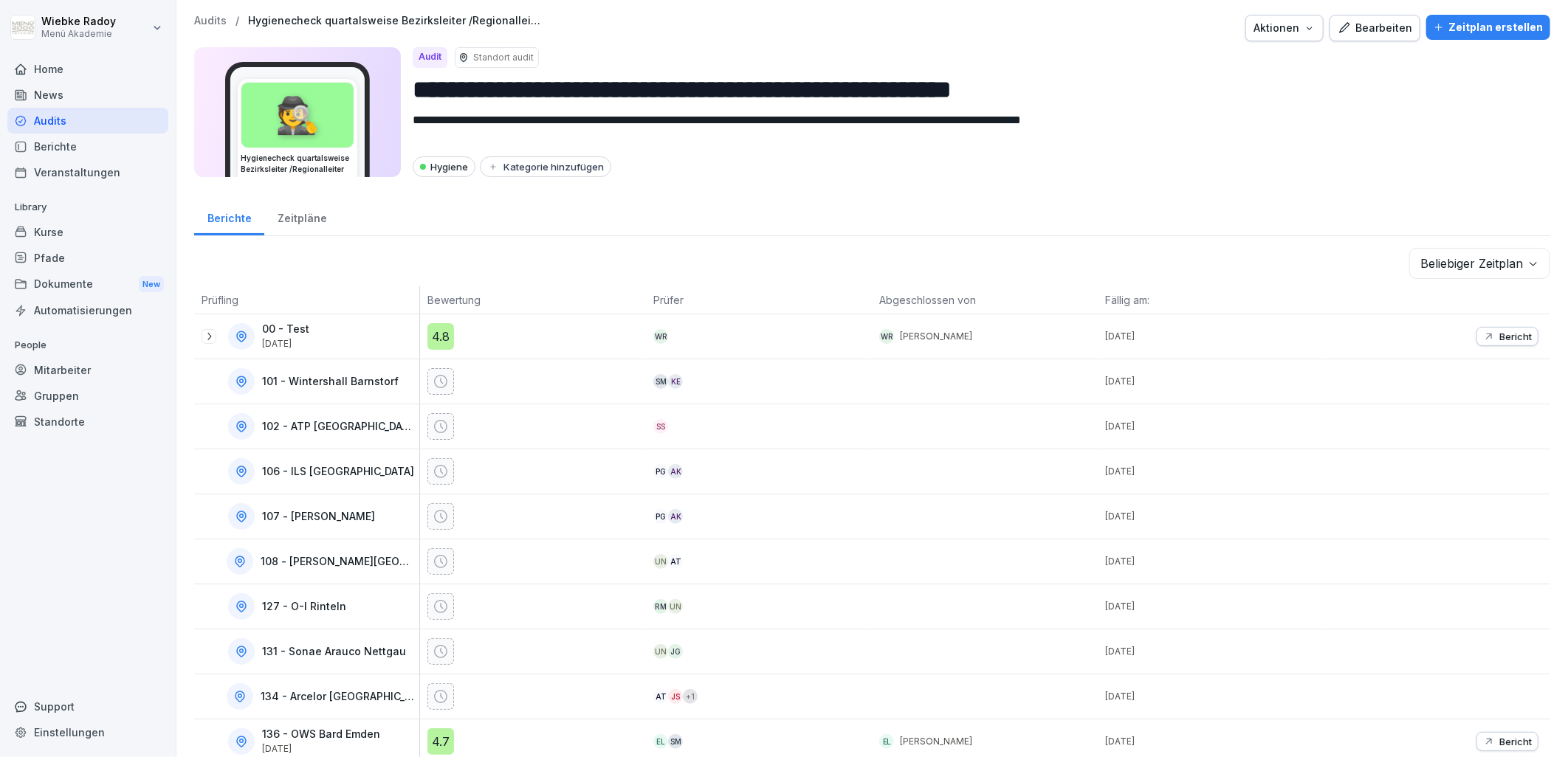
click at [1425, 270] on body "**********" at bounding box center [784, 378] width 1568 height 757
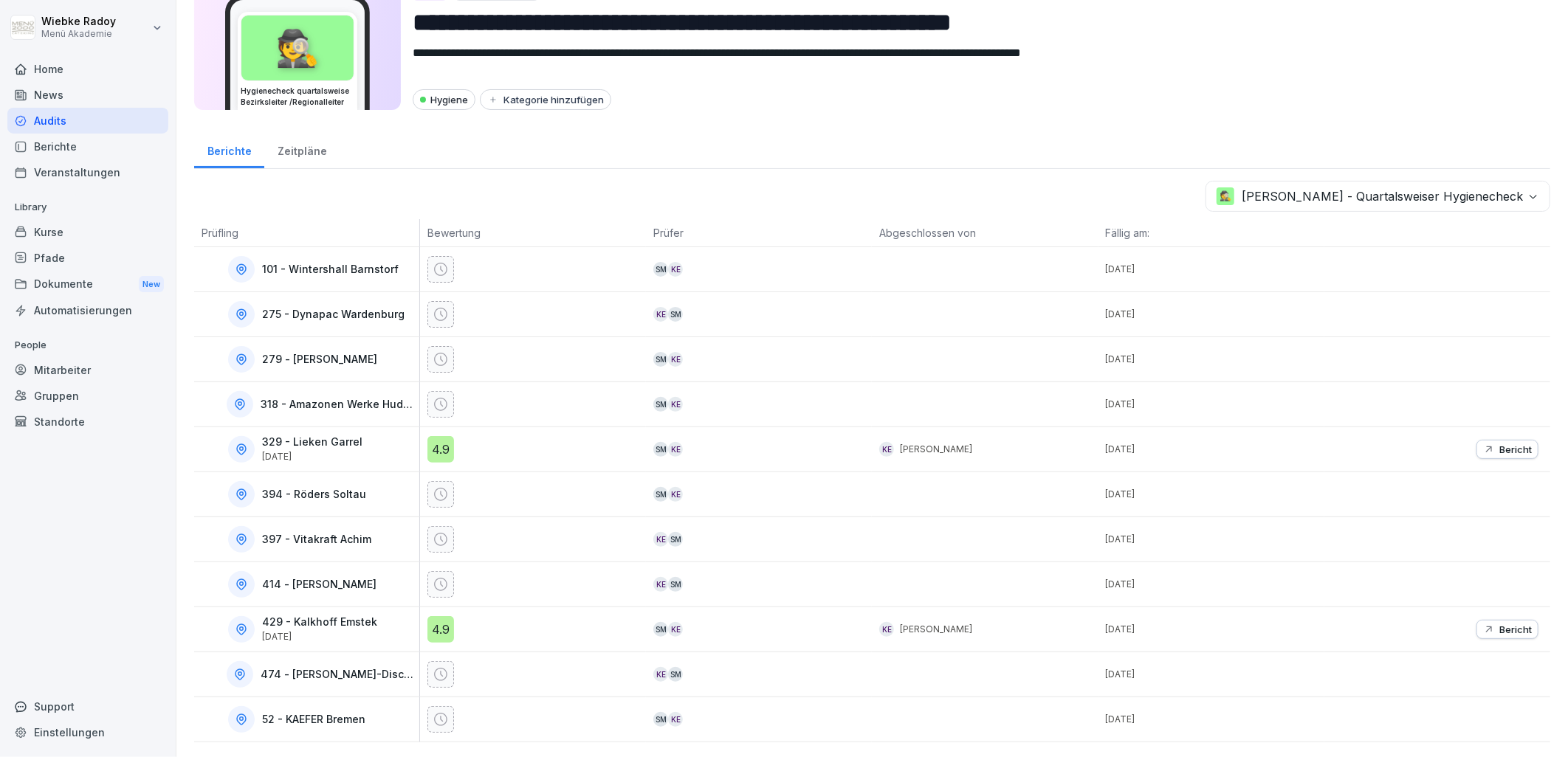
scroll to position [79, 0]
click at [449, 618] on div "4.9" at bounding box center [440, 630] width 27 height 27
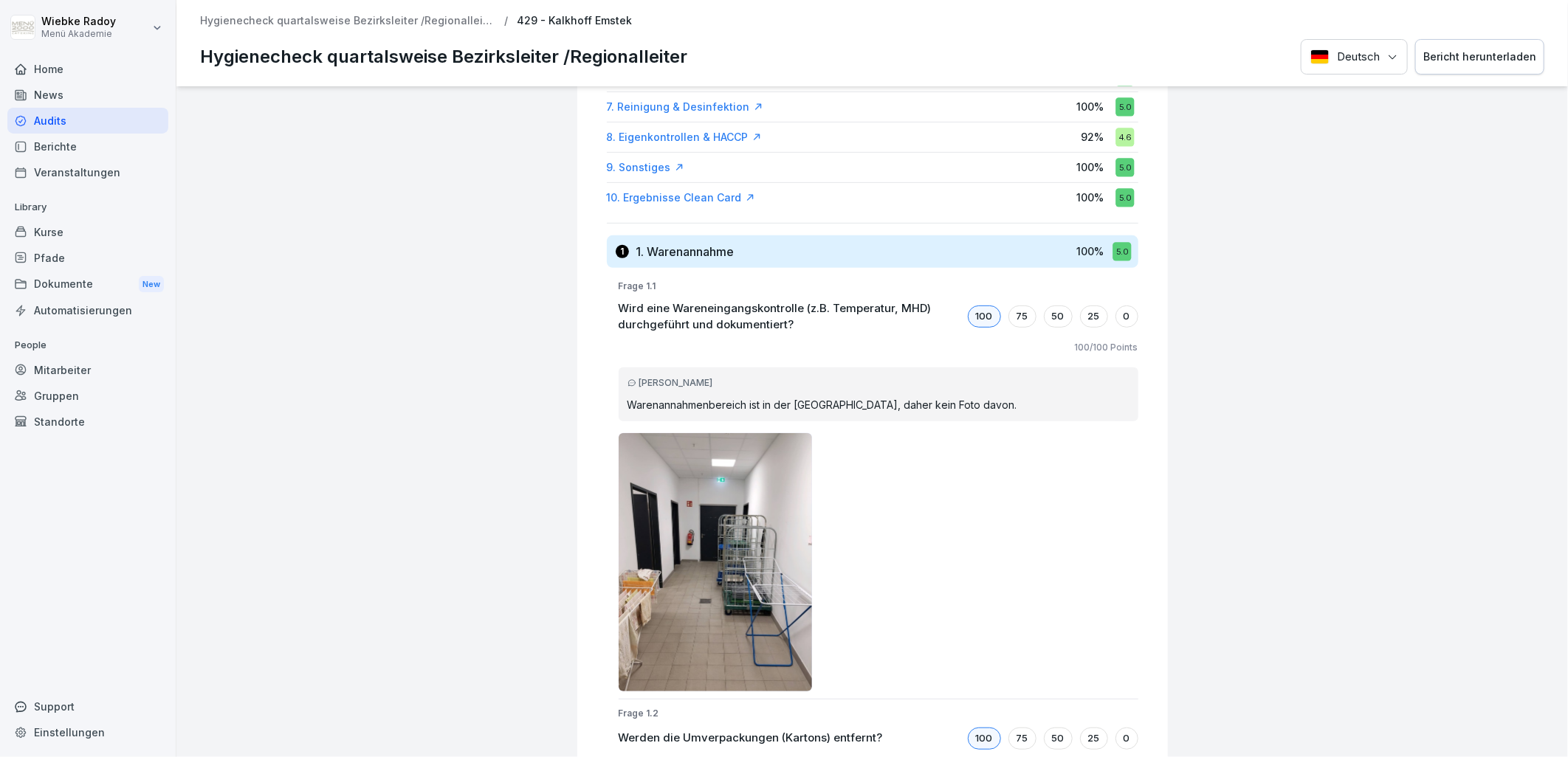
scroll to position [410, 0]
